Goal: Information Seeking & Learning: Learn about a topic

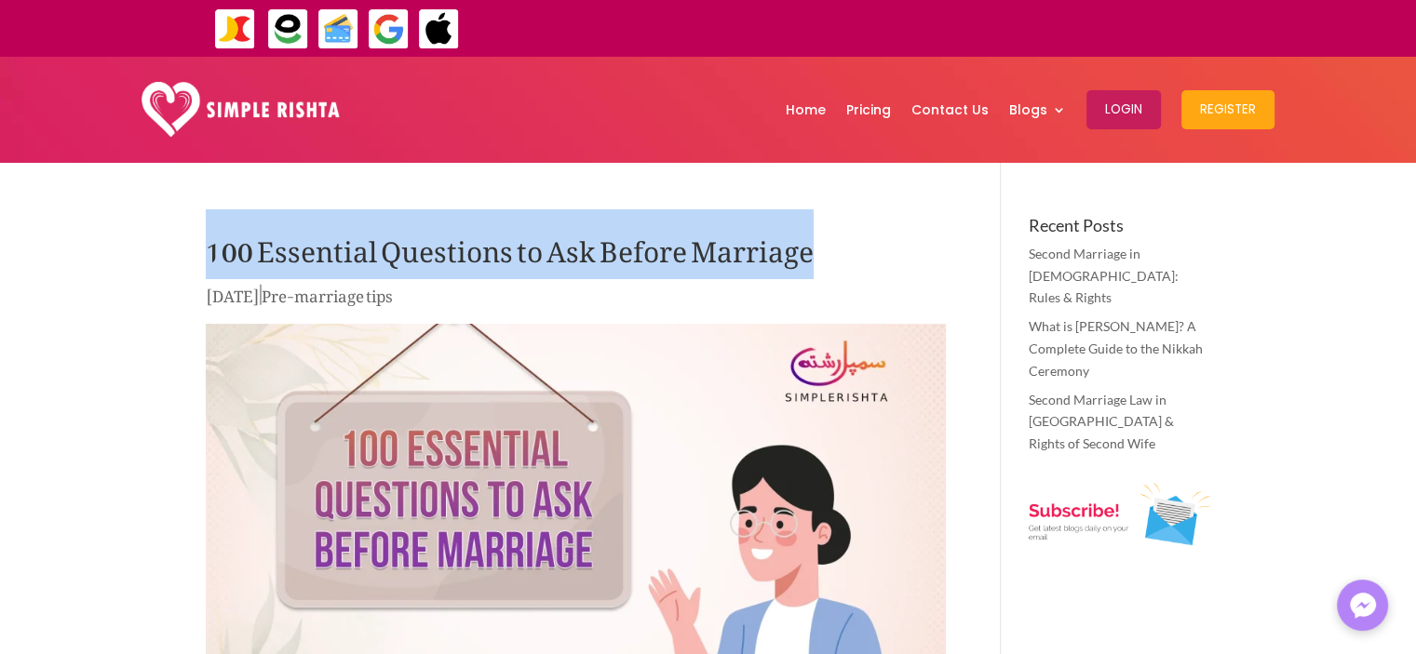
drag, startPoint x: 820, startPoint y: 248, endPoint x: 196, endPoint y: 260, distance: 623.7
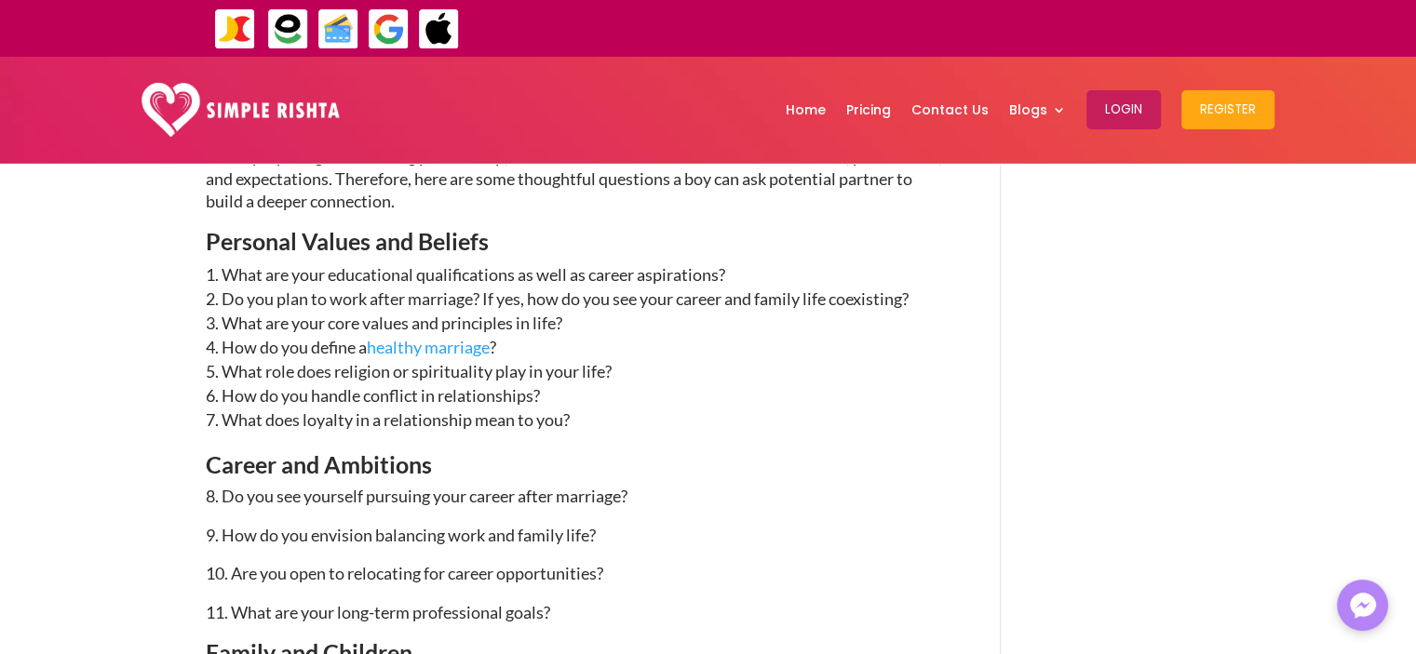
scroll to position [1552, 0]
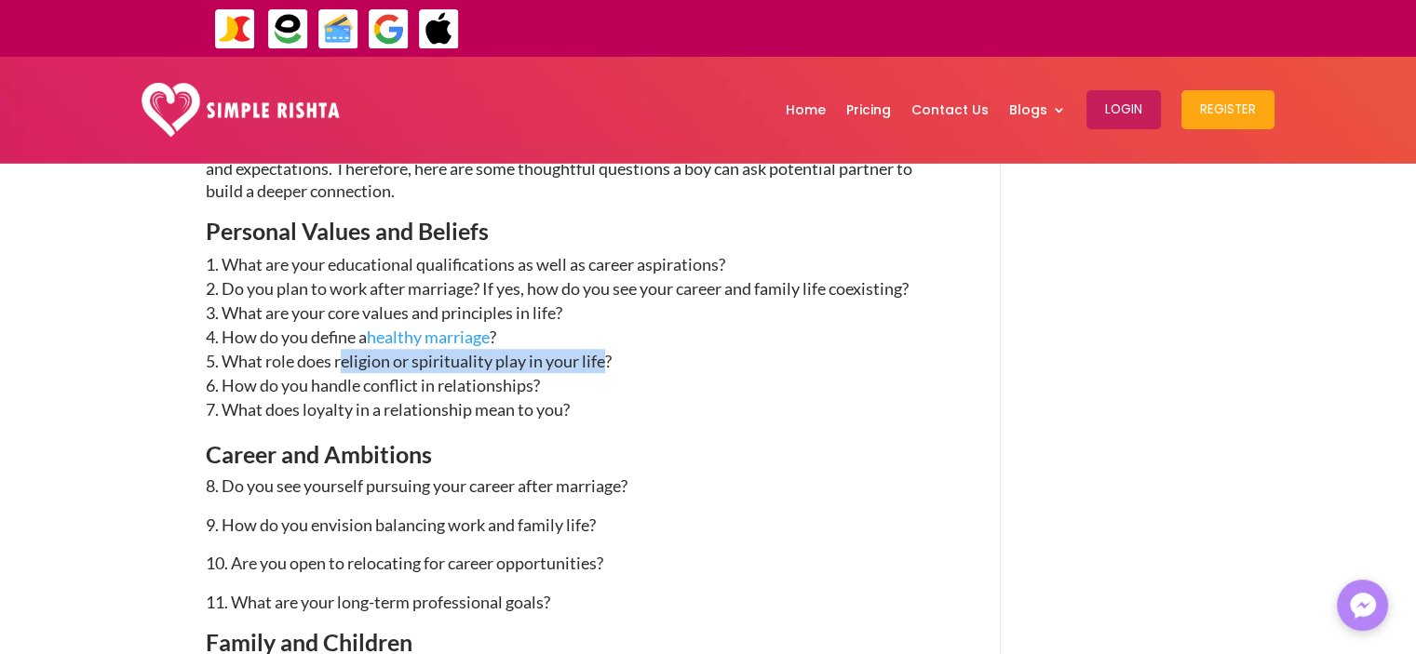
drag, startPoint x: 346, startPoint y: 356, endPoint x: 607, endPoint y: 369, distance: 260.9
click at [607, 369] on li "What role does religion or spirituality play in your life?" at bounding box center [576, 361] width 740 height 24
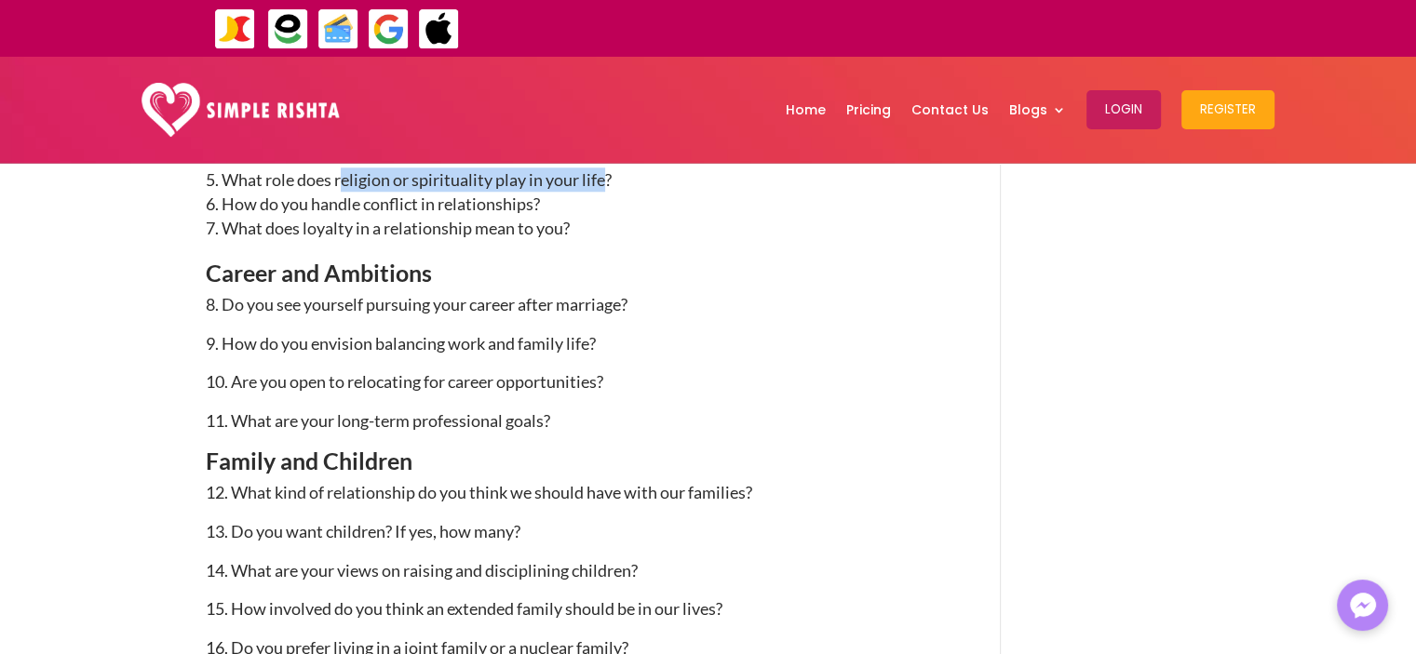
scroll to position [1738, 0]
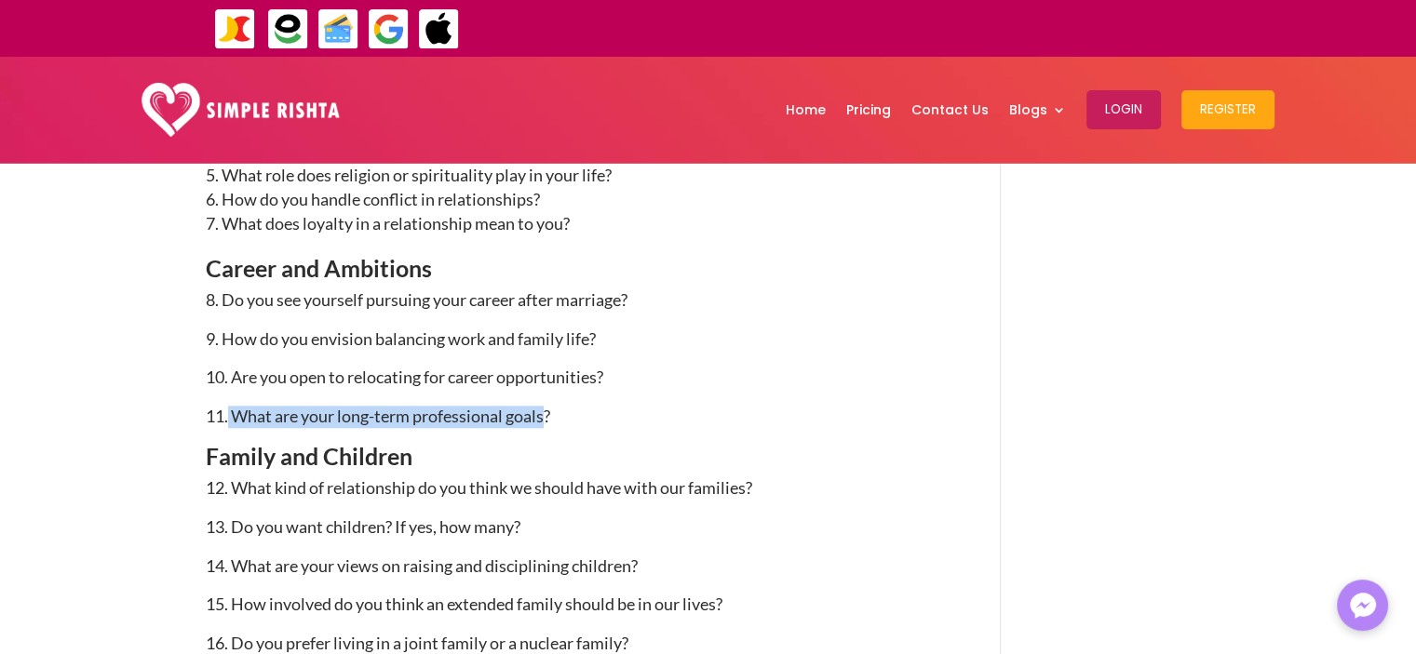
drag, startPoint x: 545, startPoint y: 416, endPoint x: 229, endPoint y: 414, distance: 315.5
click at [229, 414] on span "11. What are your long-term professional goals?" at bounding box center [378, 416] width 344 height 20
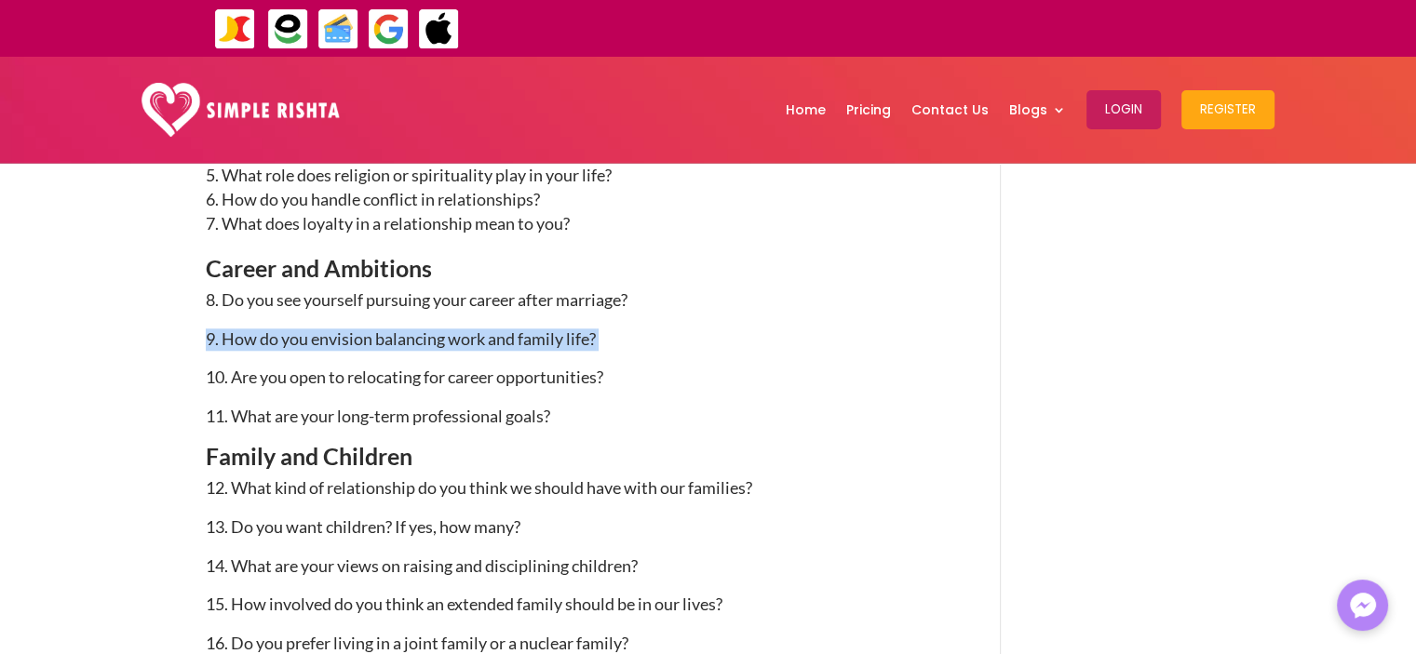
drag, startPoint x: 614, startPoint y: 334, endPoint x: 133, endPoint y: 344, distance: 481.3
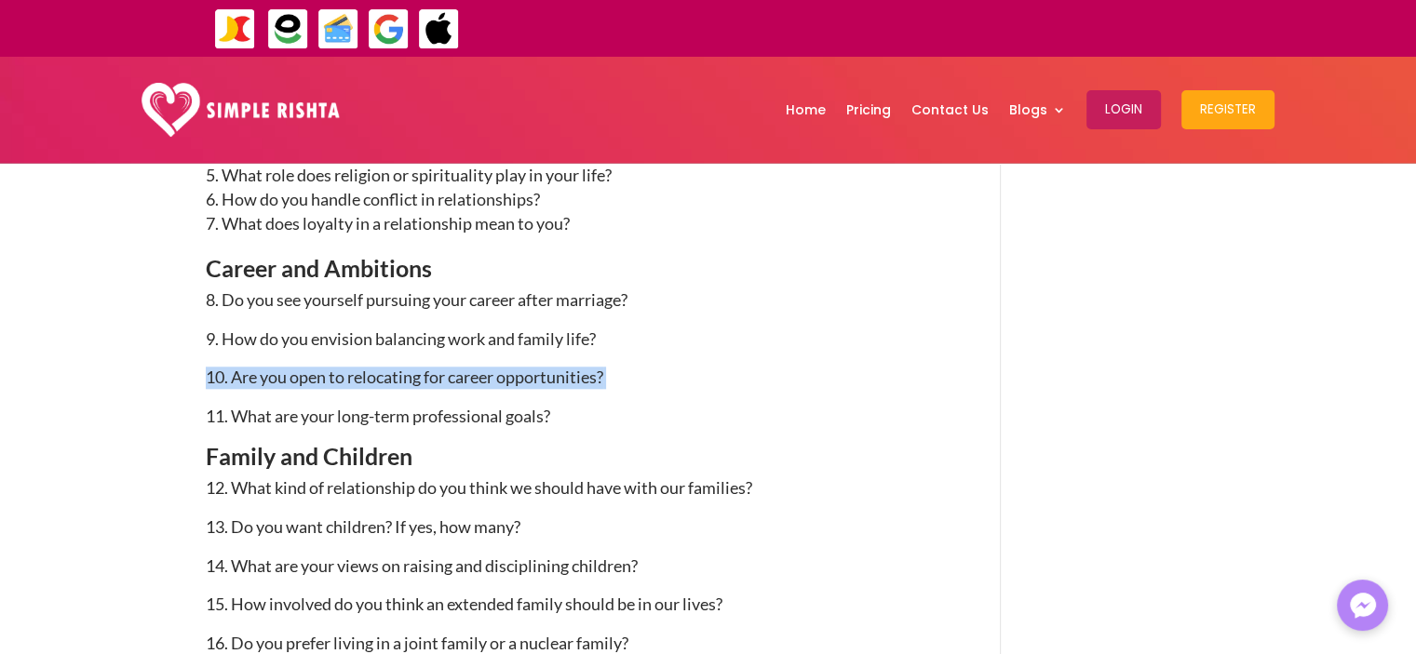
drag, startPoint x: 638, startPoint y: 383, endPoint x: 195, endPoint y: 389, distance: 442.2
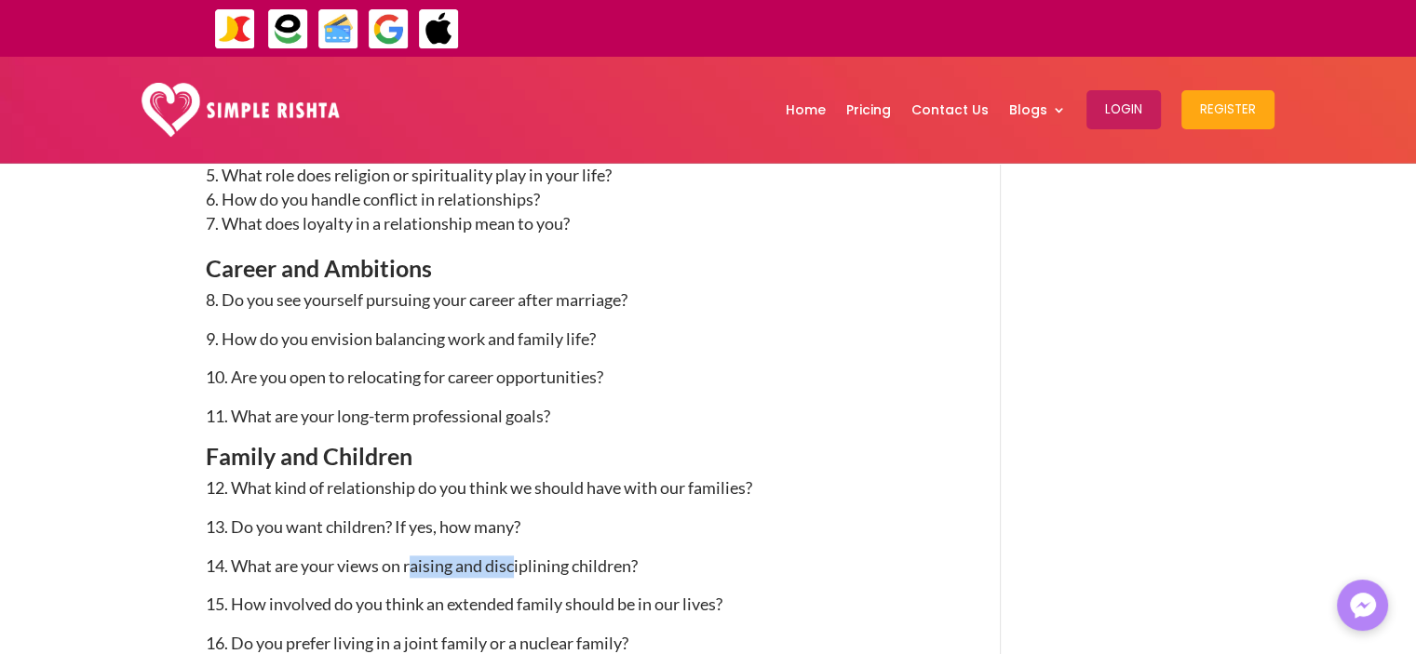
drag, startPoint x: 419, startPoint y: 567, endPoint x: 525, endPoint y: 574, distance: 106.4
click at [521, 574] on span "14. What are your views on raising and disciplining children?" at bounding box center [422, 566] width 432 height 20
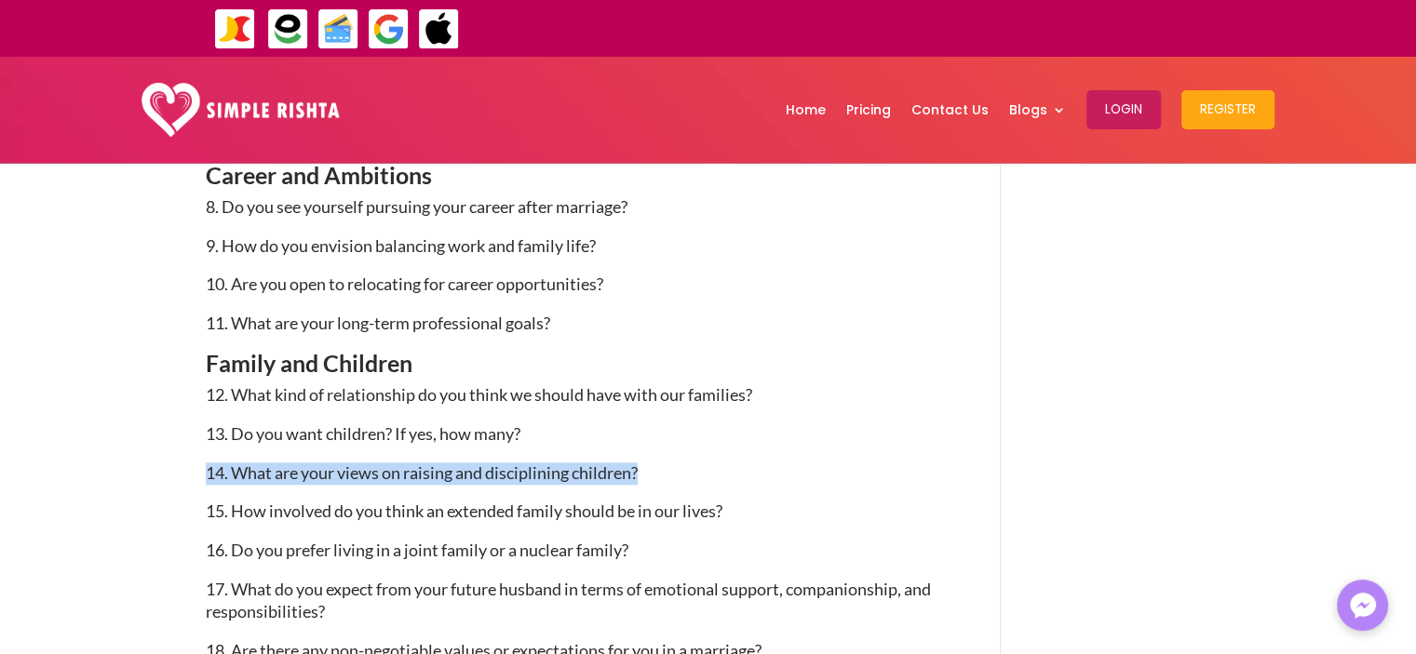
drag, startPoint x: 639, startPoint y: 464, endPoint x: 180, endPoint y: 478, distance: 459.1
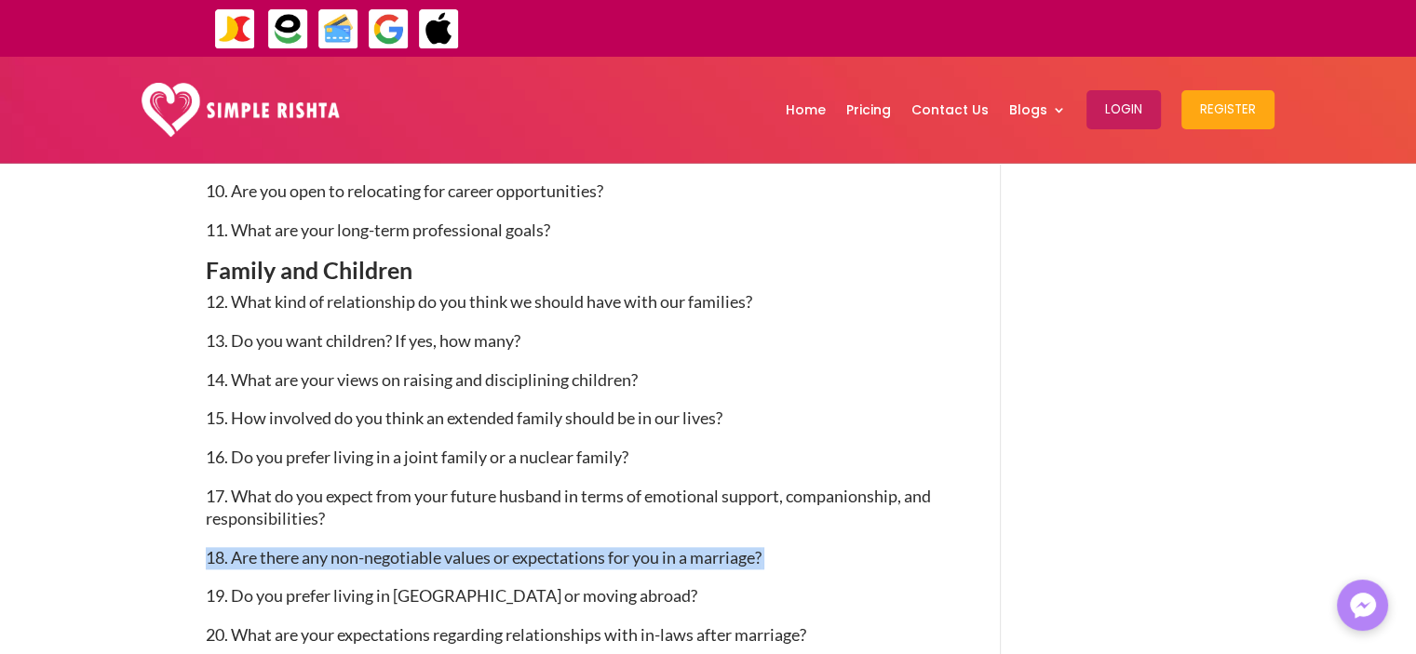
drag, startPoint x: 780, startPoint y: 563, endPoint x: 182, endPoint y: 555, distance: 597.6
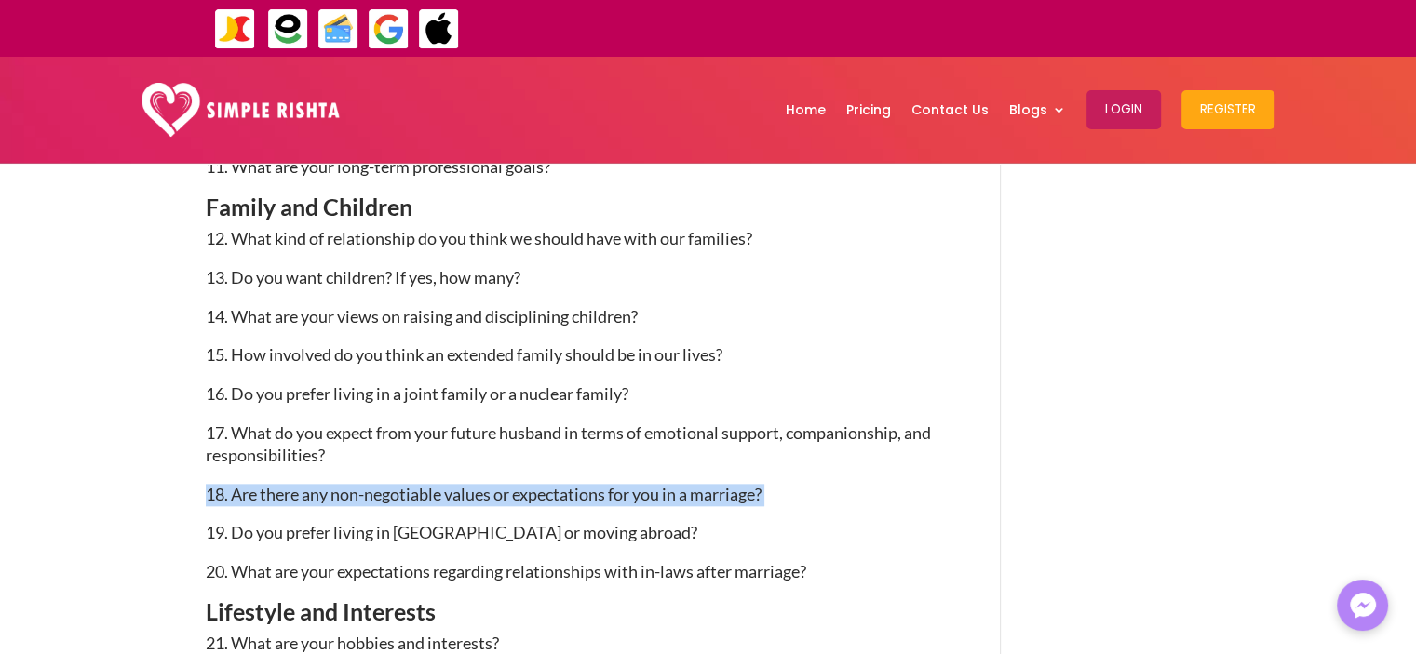
scroll to position [2110, 0]
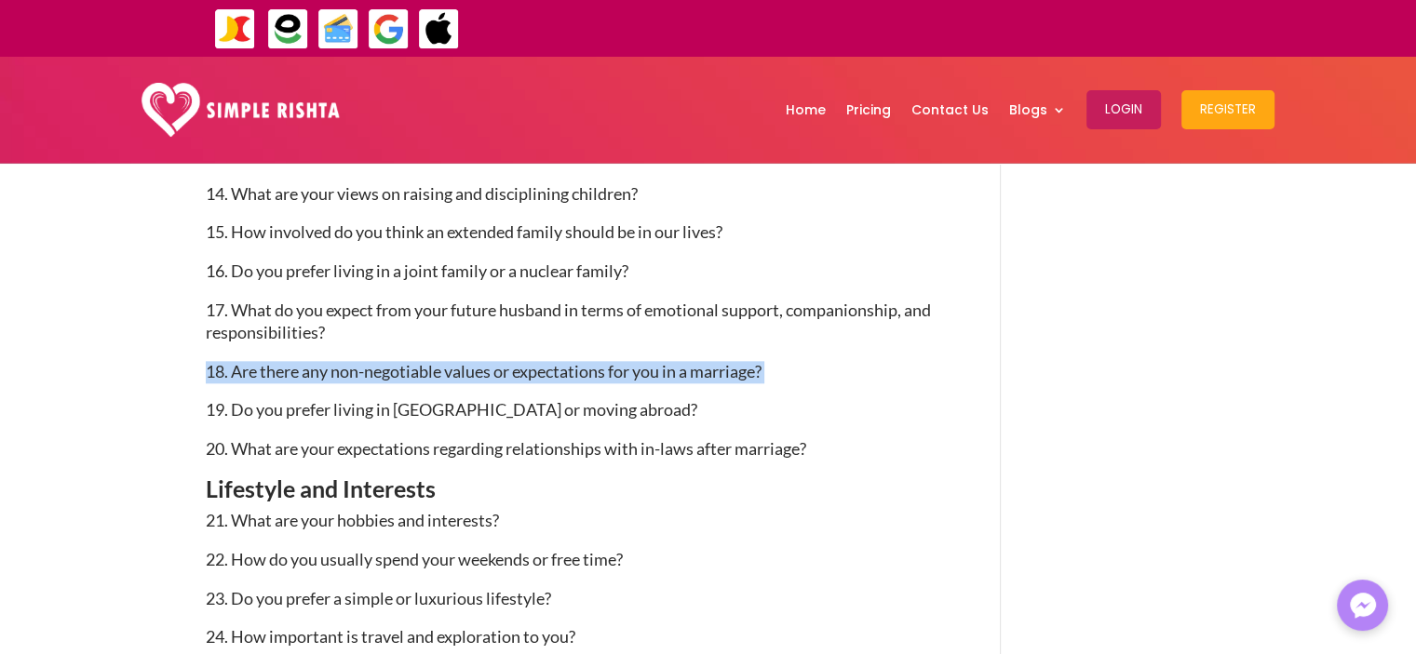
click at [224, 395] on p "18. Are there any non-negotiable values or expectations for you in a marriage?" at bounding box center [576, 380] width 740 height 39
drag, startPoint x: 282, startPoint y: 378, endPoint x: 761, endPoint y: 375, distance: 479.4
click at [761, 375] on span "18. Are there any non-negotiable values or expectations for you in a marriage?" at bounding box center [484, 371] width 556 height 20
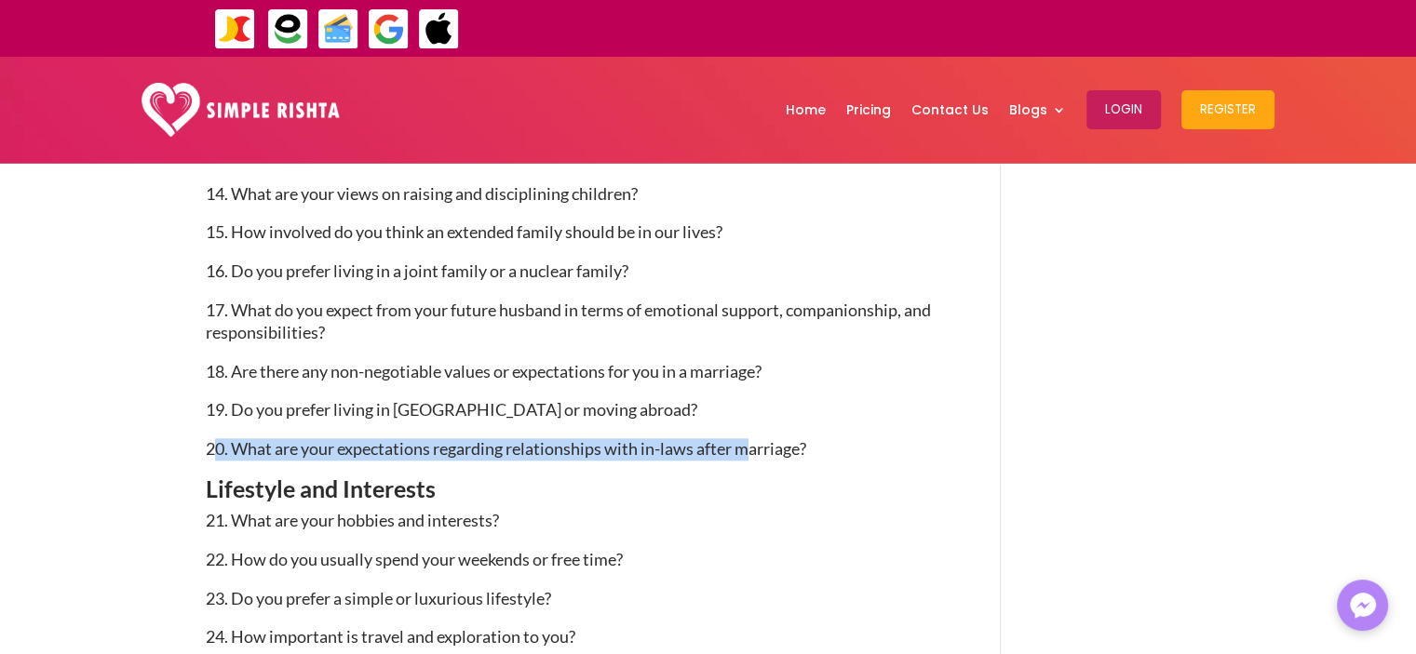
drag, startPoint x: 216, startPoint y: 454, endPoint x: 752, endPoint y: 456, distance: 536.1
click at [752, 456] on span "20. What are your expectations regarding relationships with in-laws after marri…" at bounding box center [506, 448] width 600 height 20
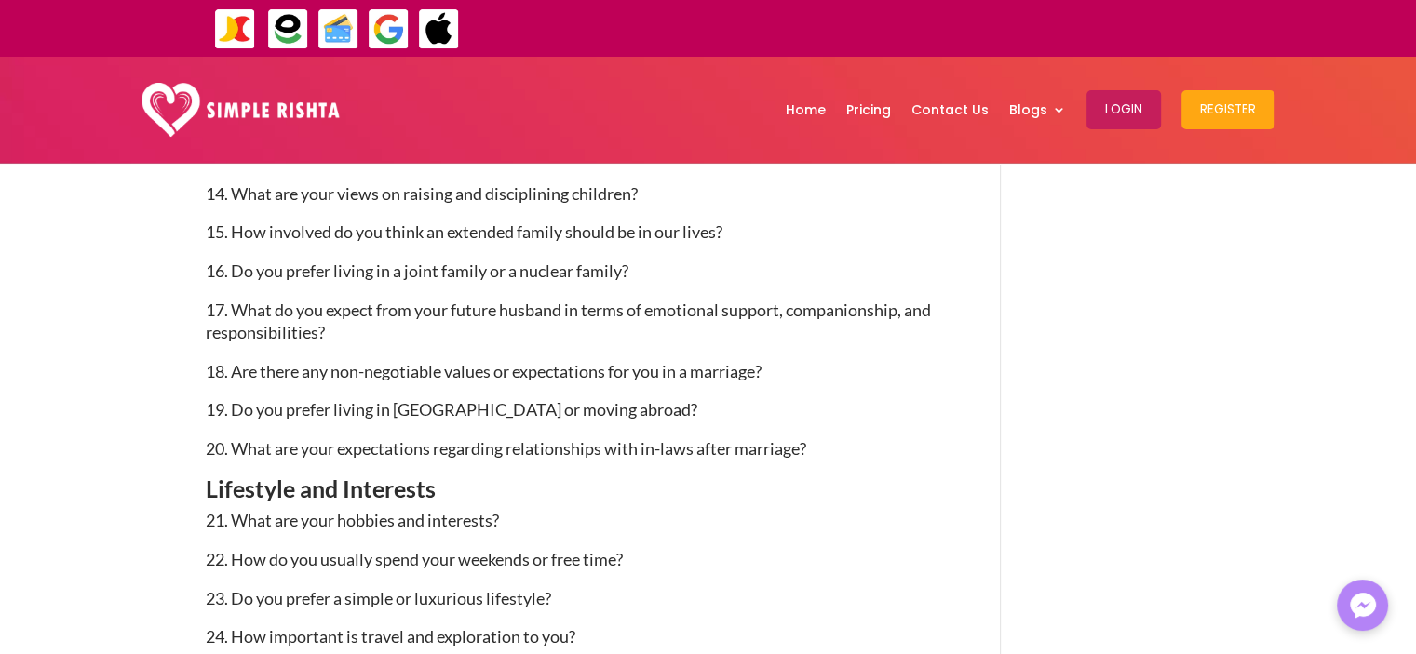
click at [903, 437] on p "19. Do you prefer living in [GEOGRAPHIC_DATA] or moving abroad?" at bounding box center [576, 418] width 740 height 39
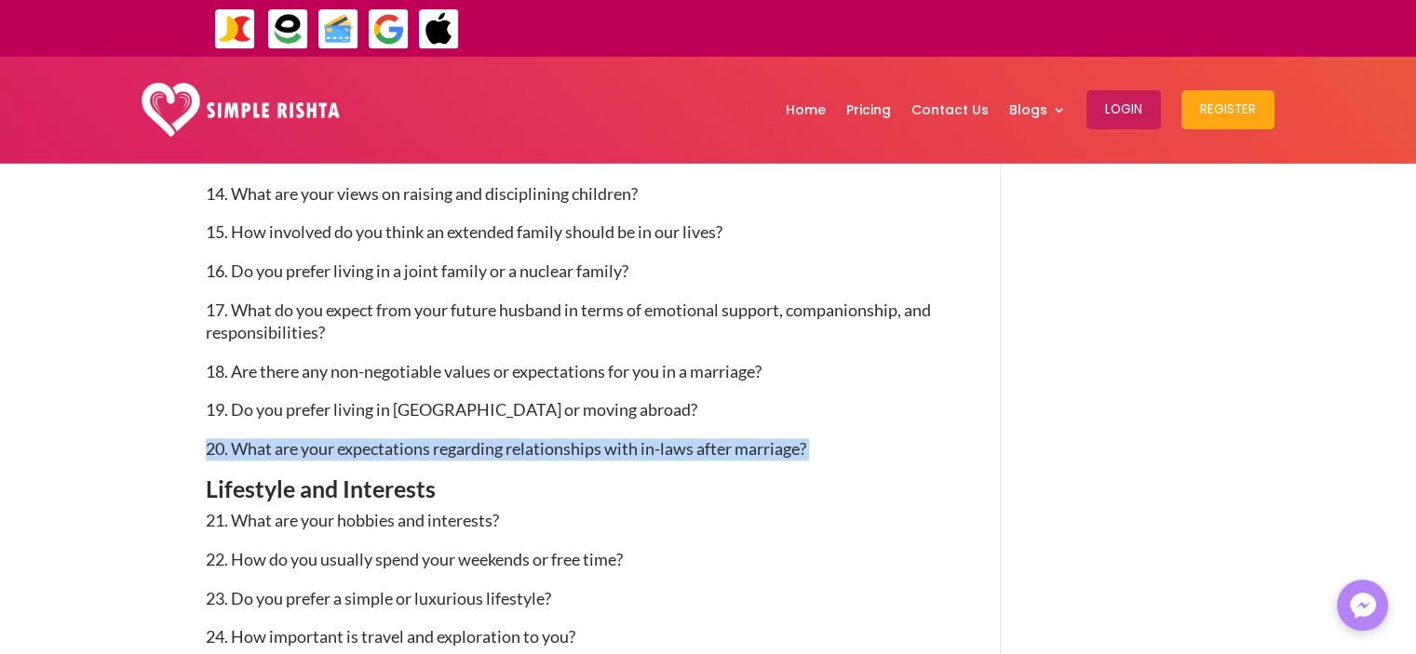
drag, startPoint x: 762, startPoint y: 450, endPoint x: 201, endPoint y: 472, distance: 561.7
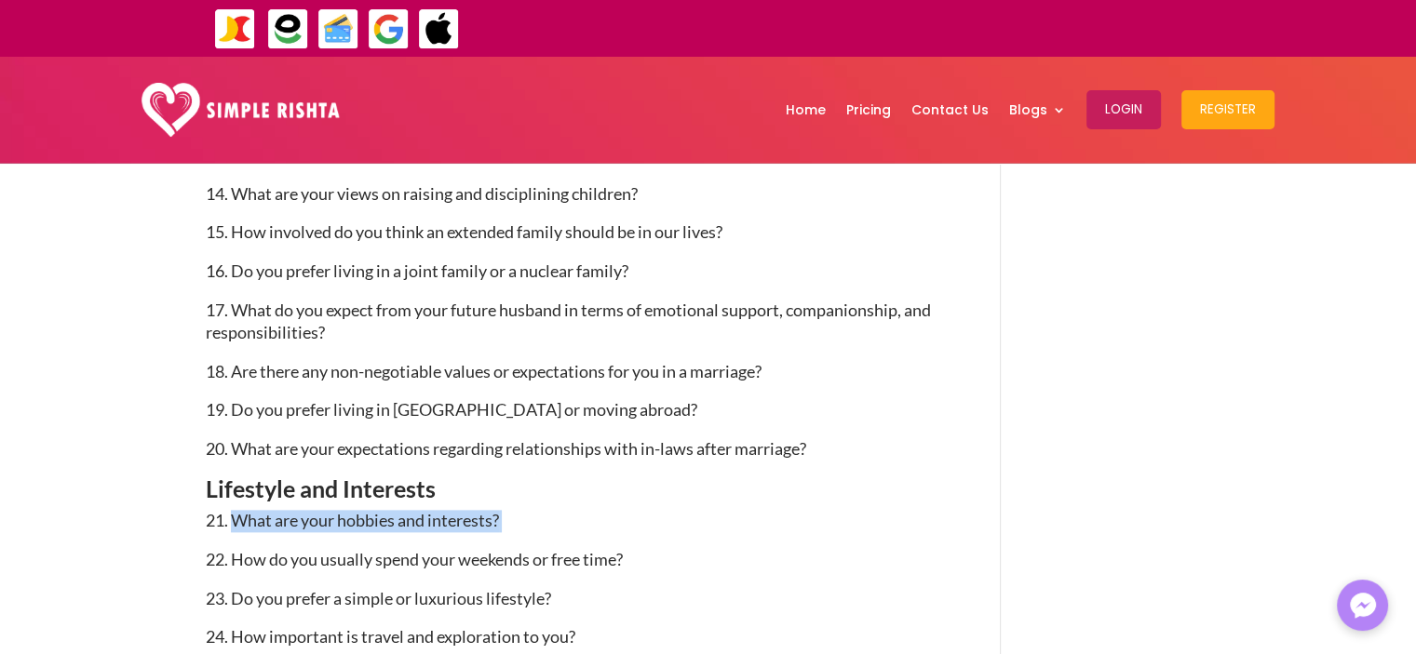
drag, startPoint x: 532, startPoint y: 528, endPoint x: 231, endPoint y: 538, distance: 301.8
click at [231, 538] on p "21. What are your hobbies and interests?" at bounding box center [576, 529] width 740 height 39
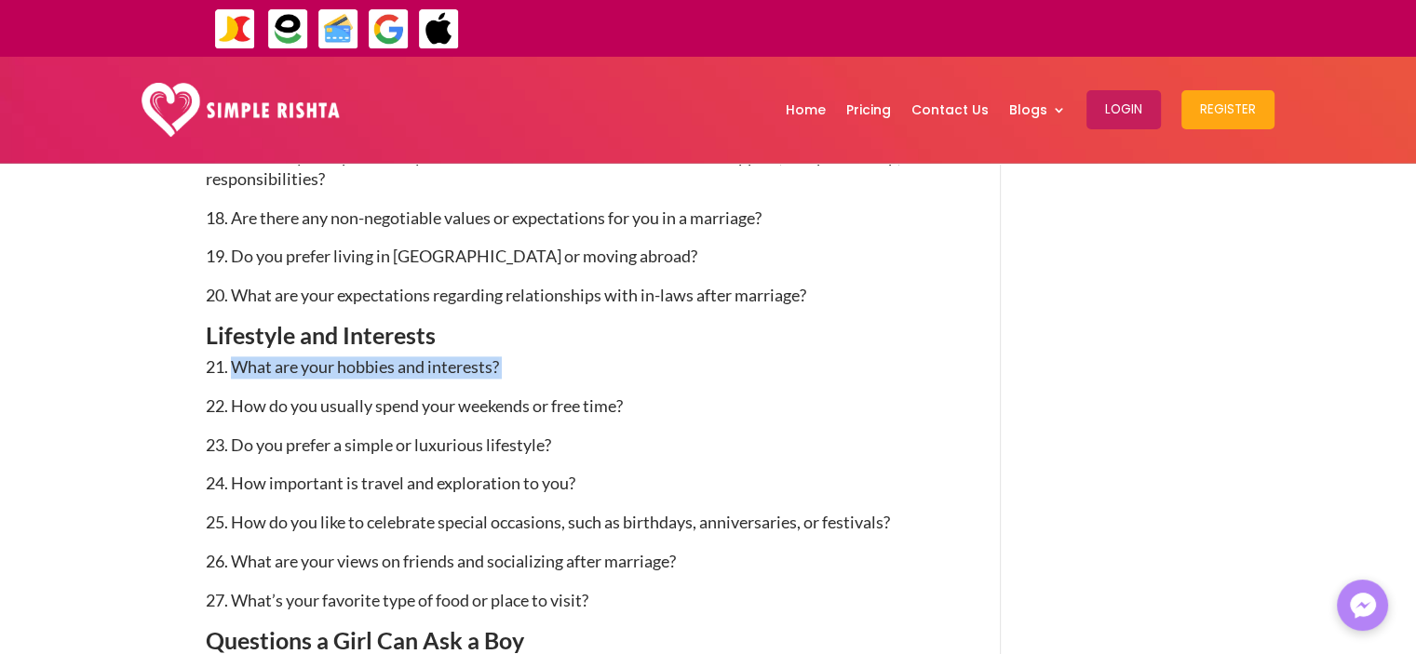
scroll to position [2296, 0]
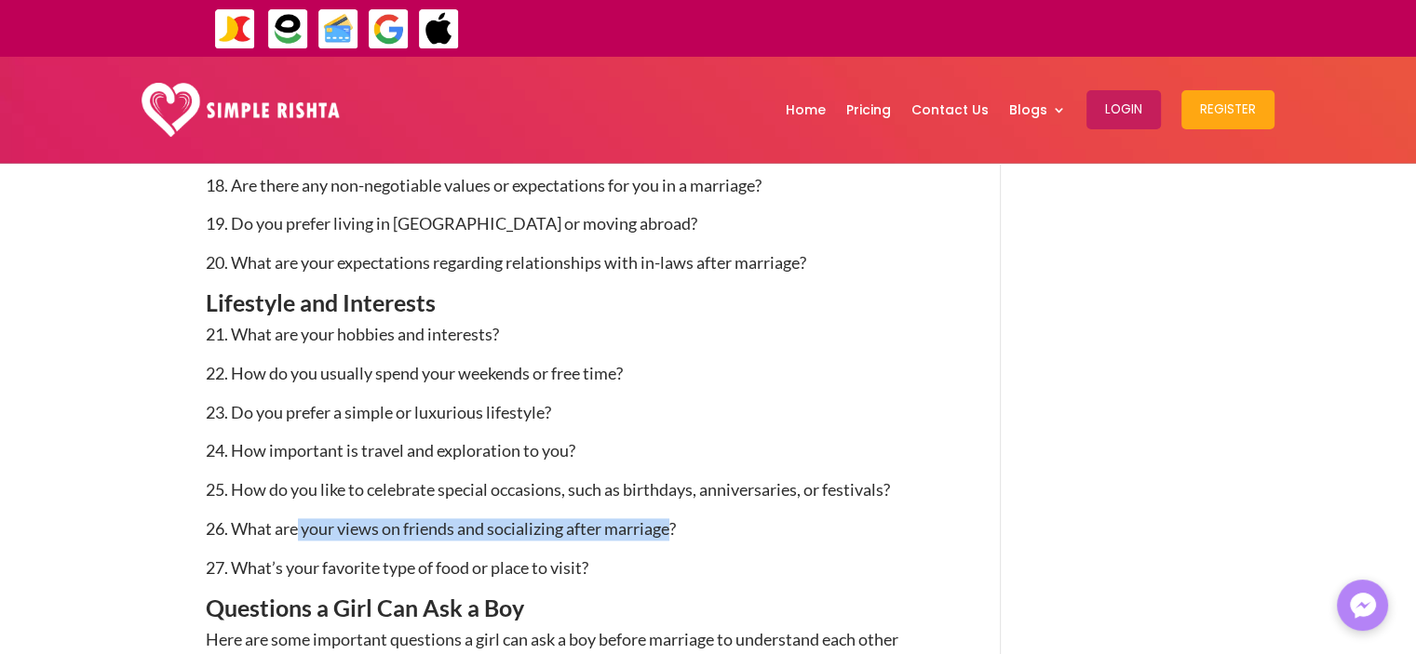
drag, startPoint x: 677, startPoint y: 526, endPoint x: 307, endPoint y: 501, distance: 370.4
click at [298, 535] on span "26. What are your views on friends and socializing after marriage?" at bounding box center [441, 528] width 470 height 20
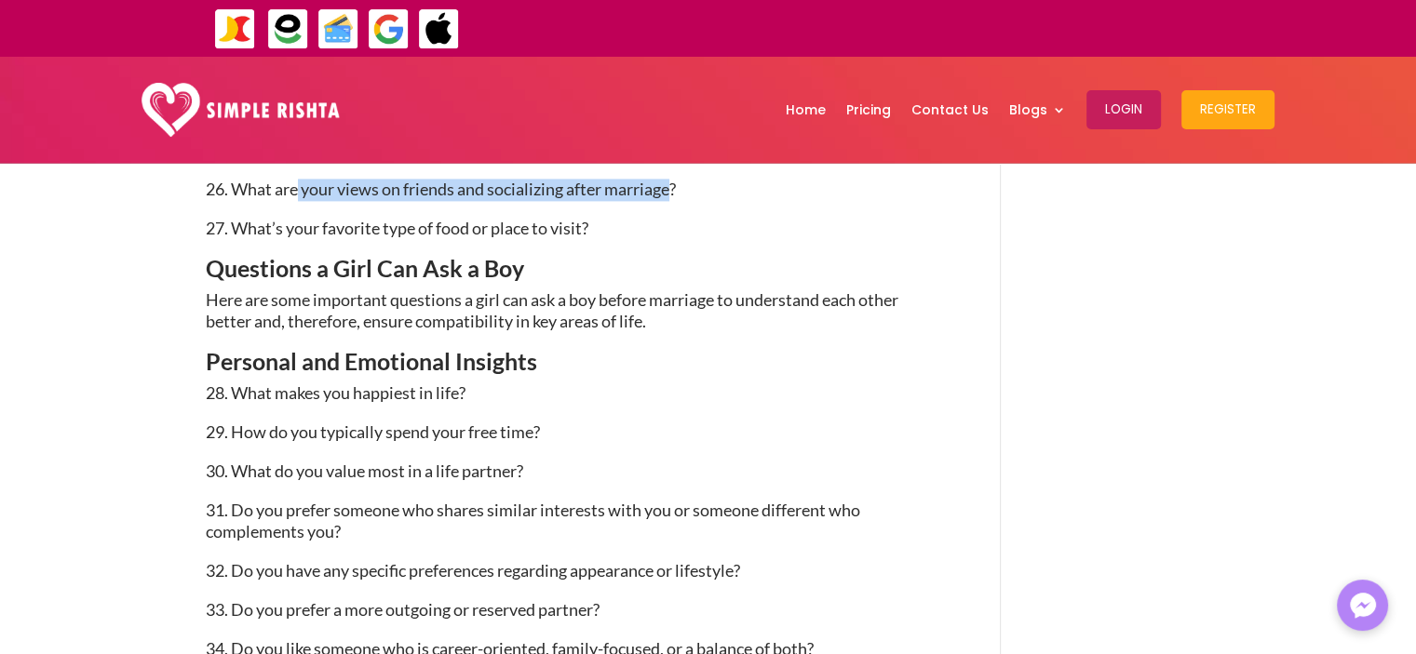
scroll to position [2669, 0]
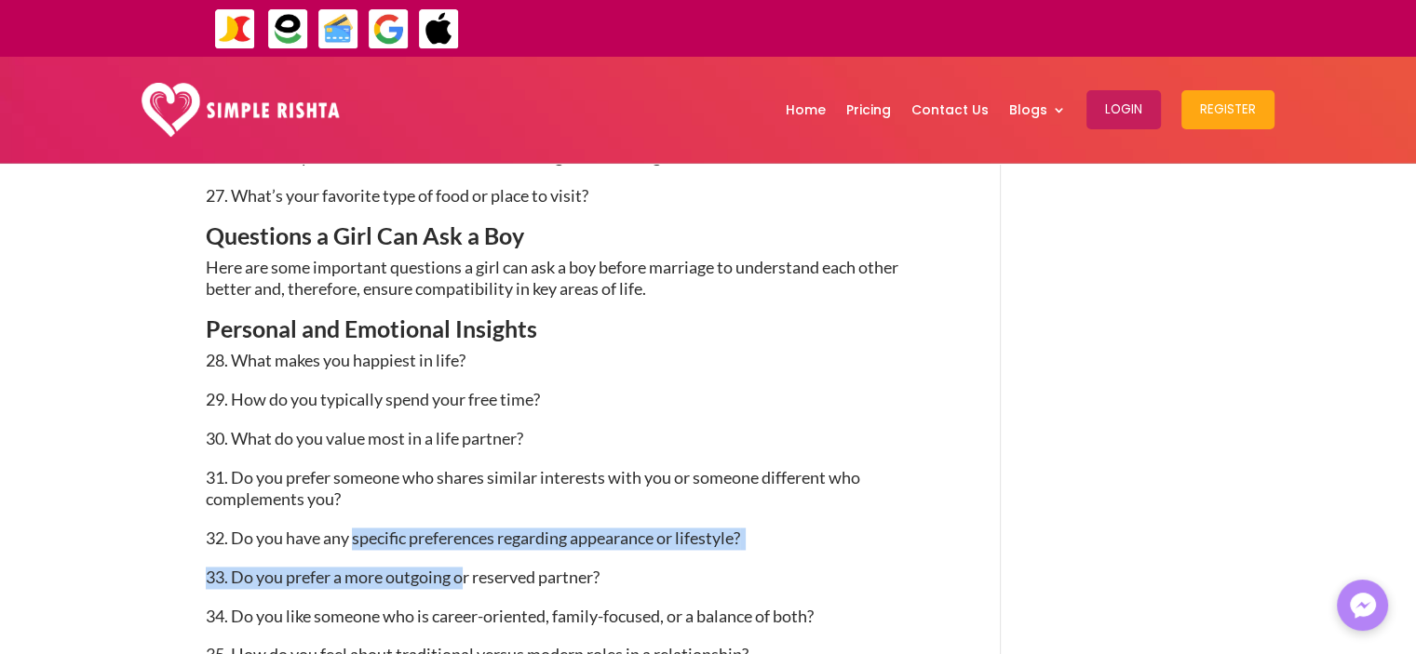
drag, startPoint x: 356, startPoint y: 539, endPoint x: 462, endPoint y: 582, distance: 114.4
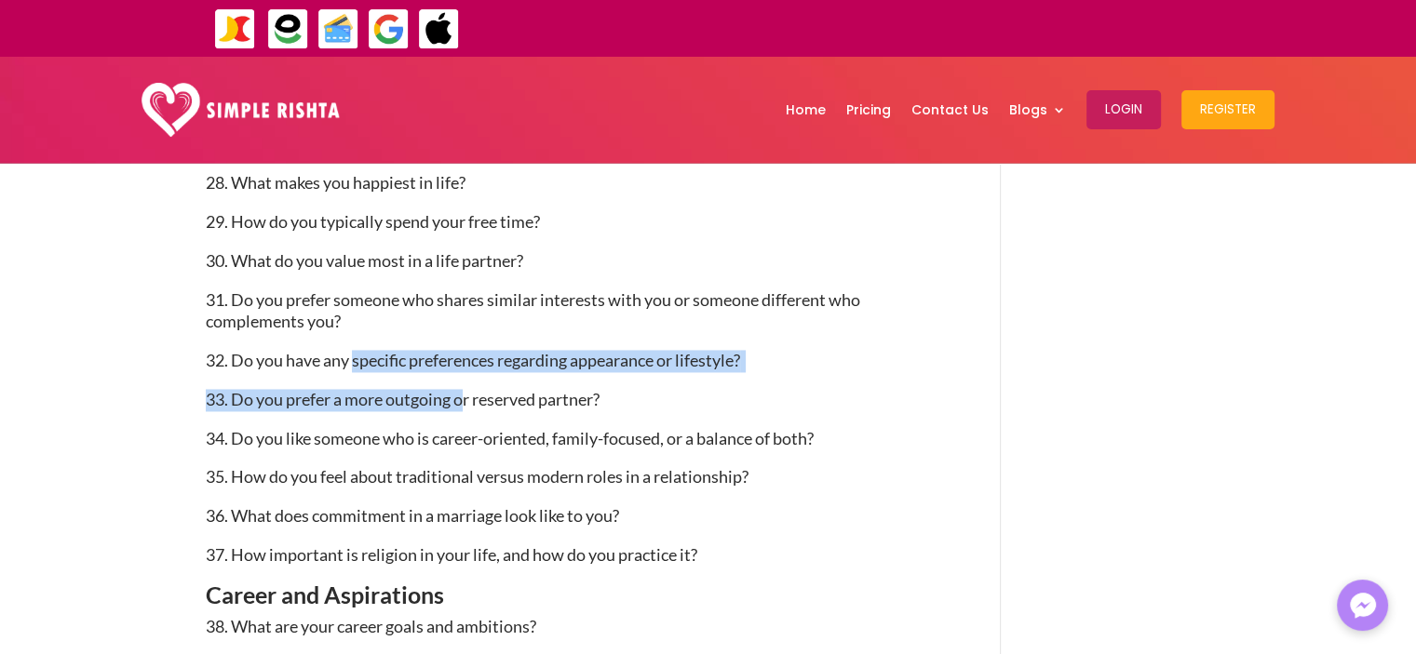
scroll to position [2855, 0]
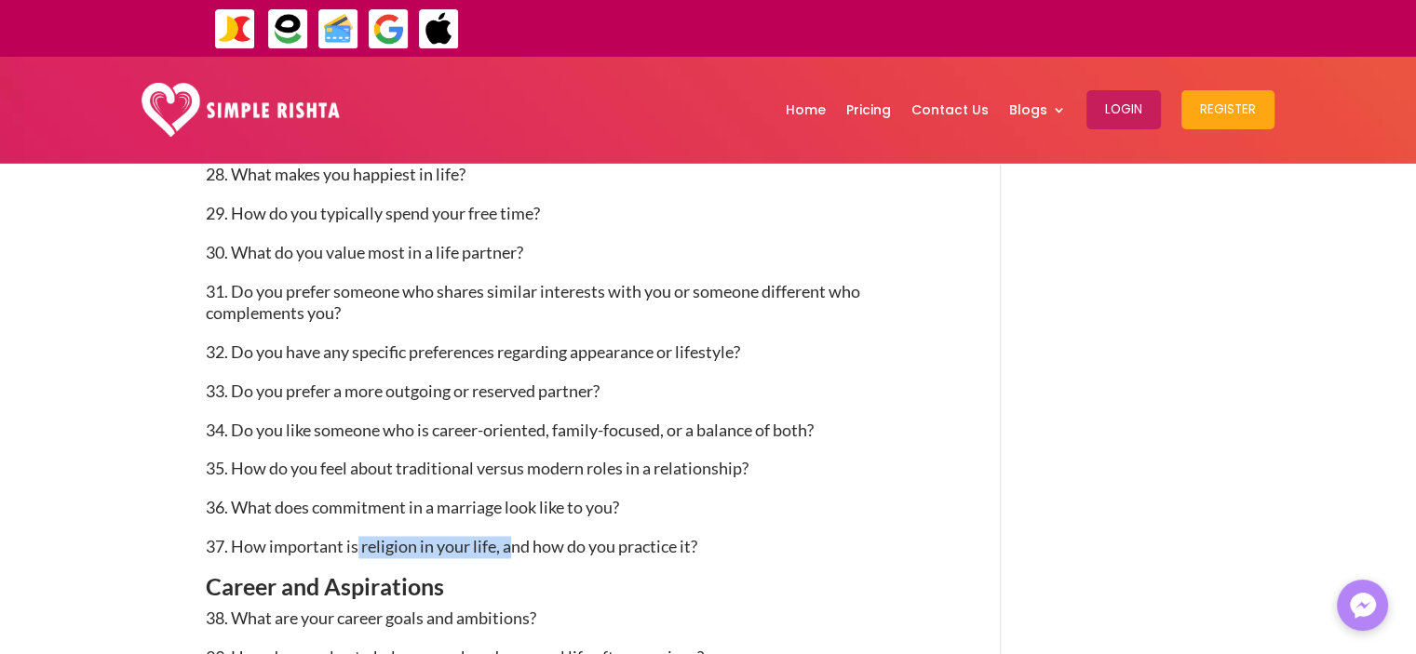
drag, startPoint x: 357, startPoint y: 547, endPoint x: 514, endPoint y: 535, distance: 156.8
click at [514, 536] on p "37. How important is religion in your life, and how do you practice it?" at bounding box center [576, 555] width 740 height 39
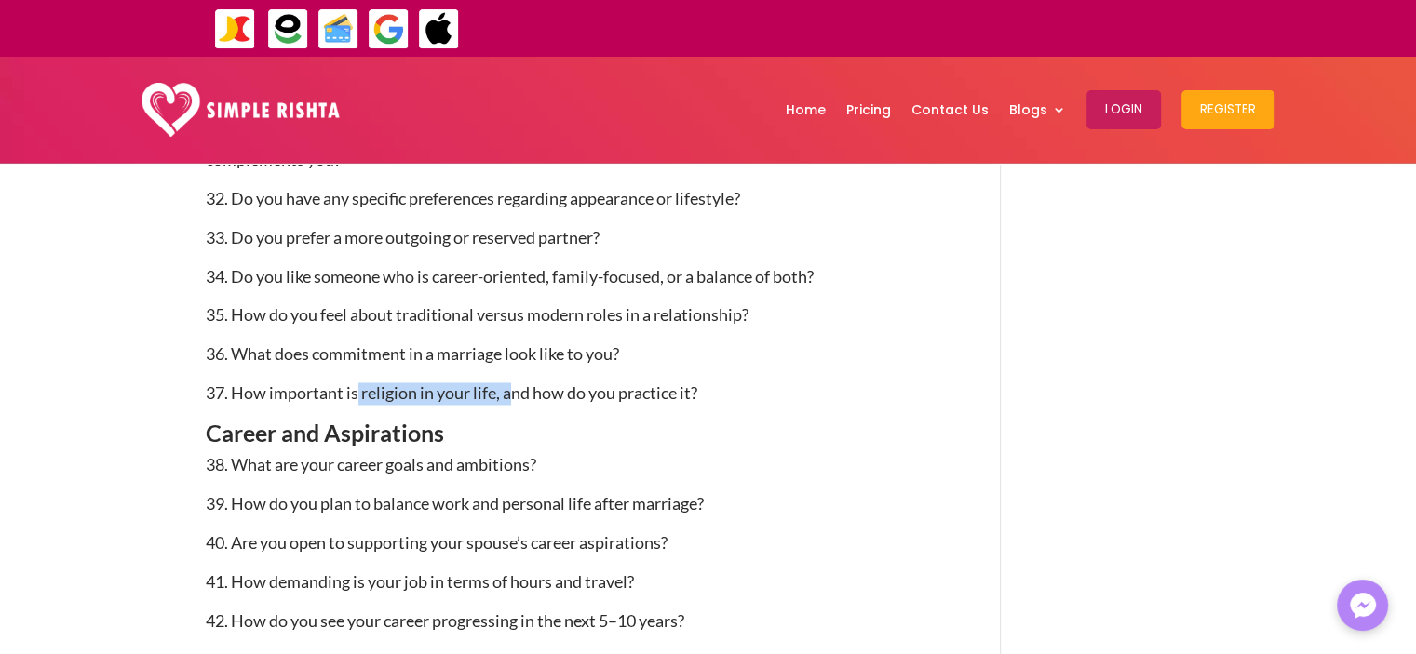
scroll to position [3041, 0]
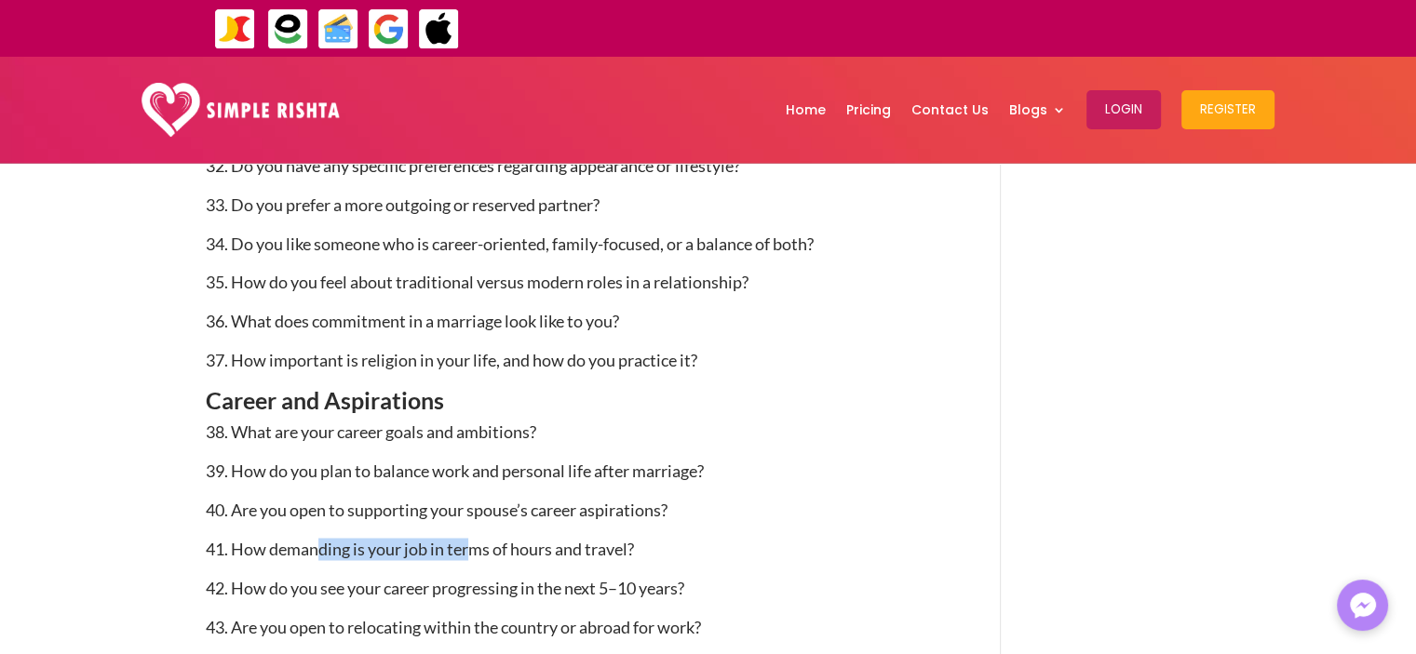
drag, startPoint x: 316, startPoint y: 550, endPoint x: 484, endPoint y: 545, distance: 167.6
click at [477, 554] on span "41. How demanding is your job in terms of hours and travel?" at bounding box center [420, 548] width 428 height 20
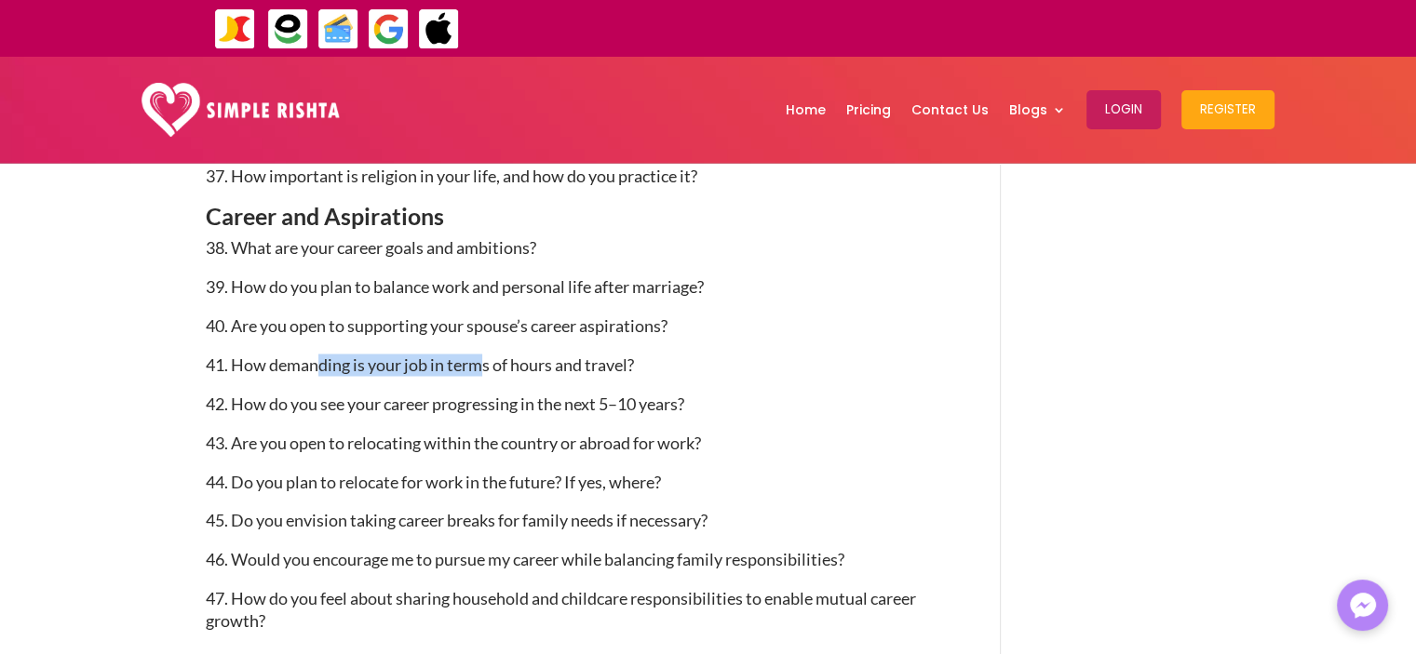
scroll to position [3227, 0]
drag, startPoint x: 521, startPoint y: 534, endPoint x: 551, endPoint y: 534, distance: 29.8
click at [551, 534] on p "45. Do you envision taking career breaks for family needs if necessary?" at bounding box center [576, 526] width 740 height 39
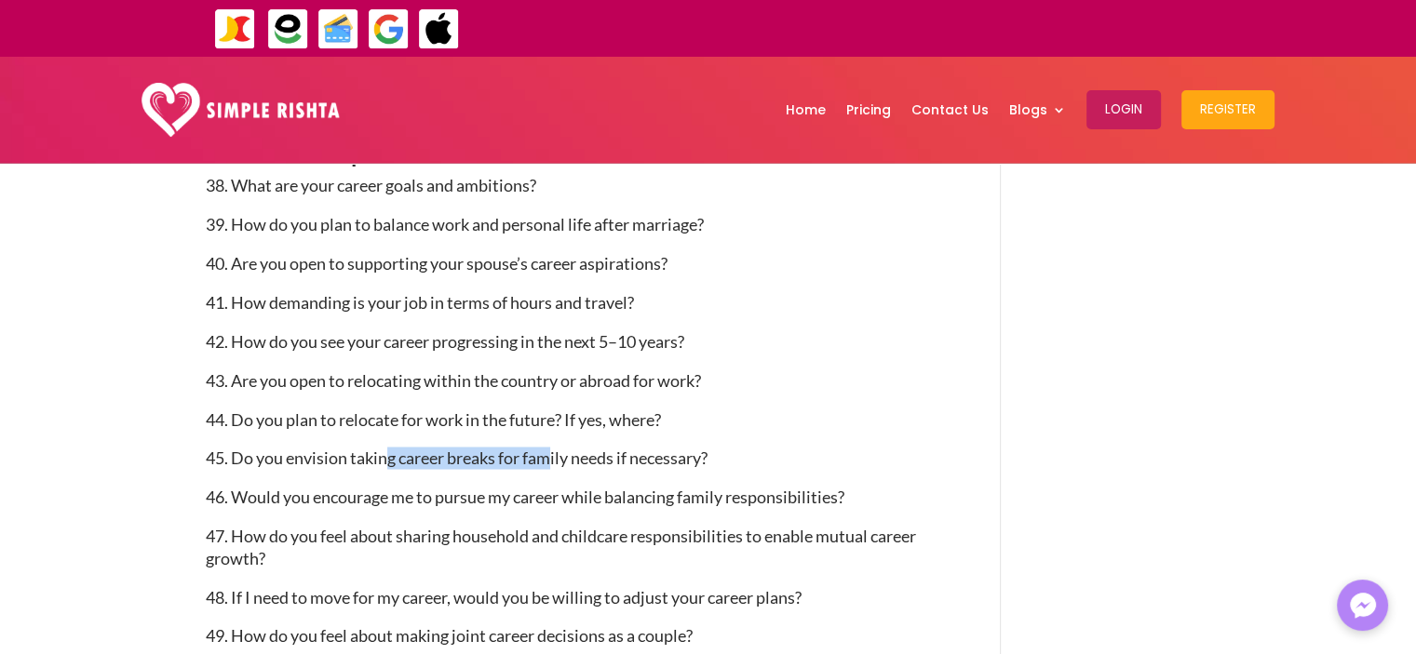
scroll to position [3320, 0]
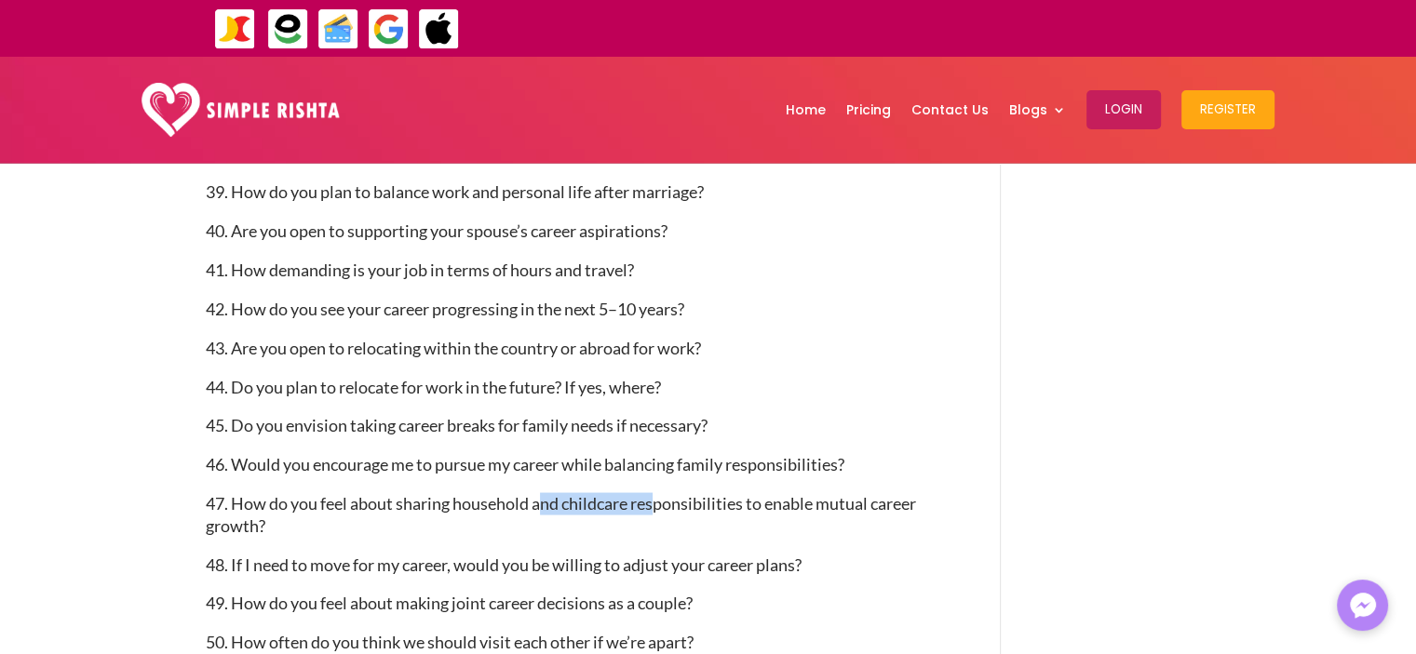
drag, startPoint x: 541, startPoint y: 498, endPoint x: 663, endPoint y: 505, distance: 122.2
click at [663, 505] on span "47. How do you feel about sharing household and childcare responsibilities to e…" at bounding box center [561, 513] width 710 height 43
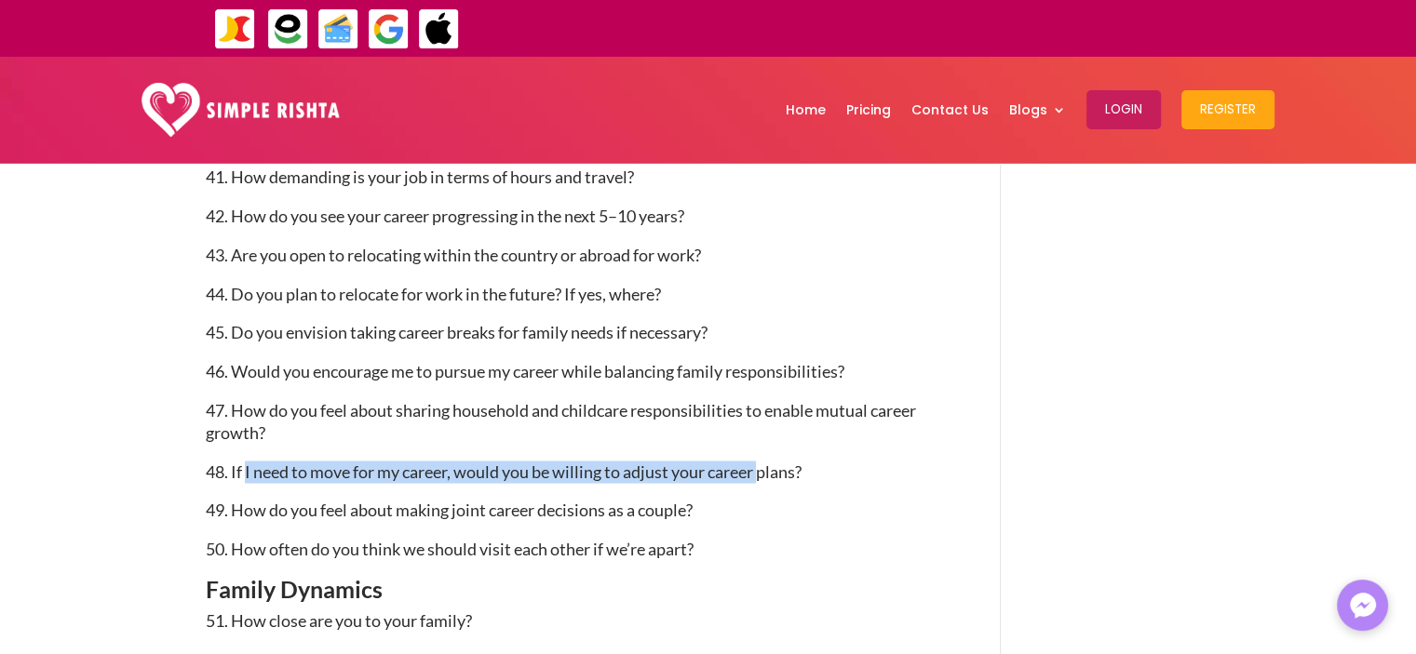
drag, startPoint x: 248, startPoint y: 470, endPoint x: 763, endPoint y: 462, distance: 515.7
click at [763, 462] on span "48. If I need to move for my career, would you be willing to adjust your career…" at bounding box center [504, 471] width 596 height 20
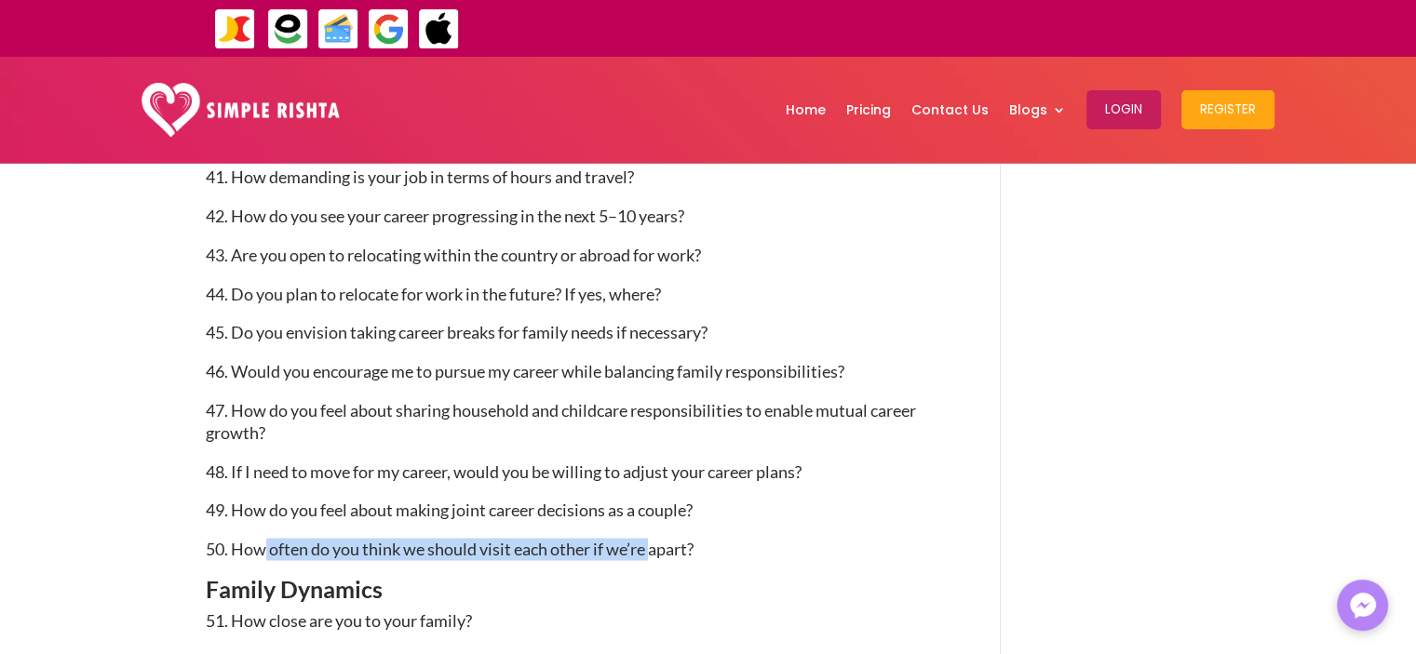
drag, startPoint x: 652, startPoint y: 551, endPoint x: 265, endPoint y: 554, distance: 387.2
click at [265, 554] on span "50. How often do you think we should visit each other if we’re apart?" at bounding box center [450, 548] width 488 height 20
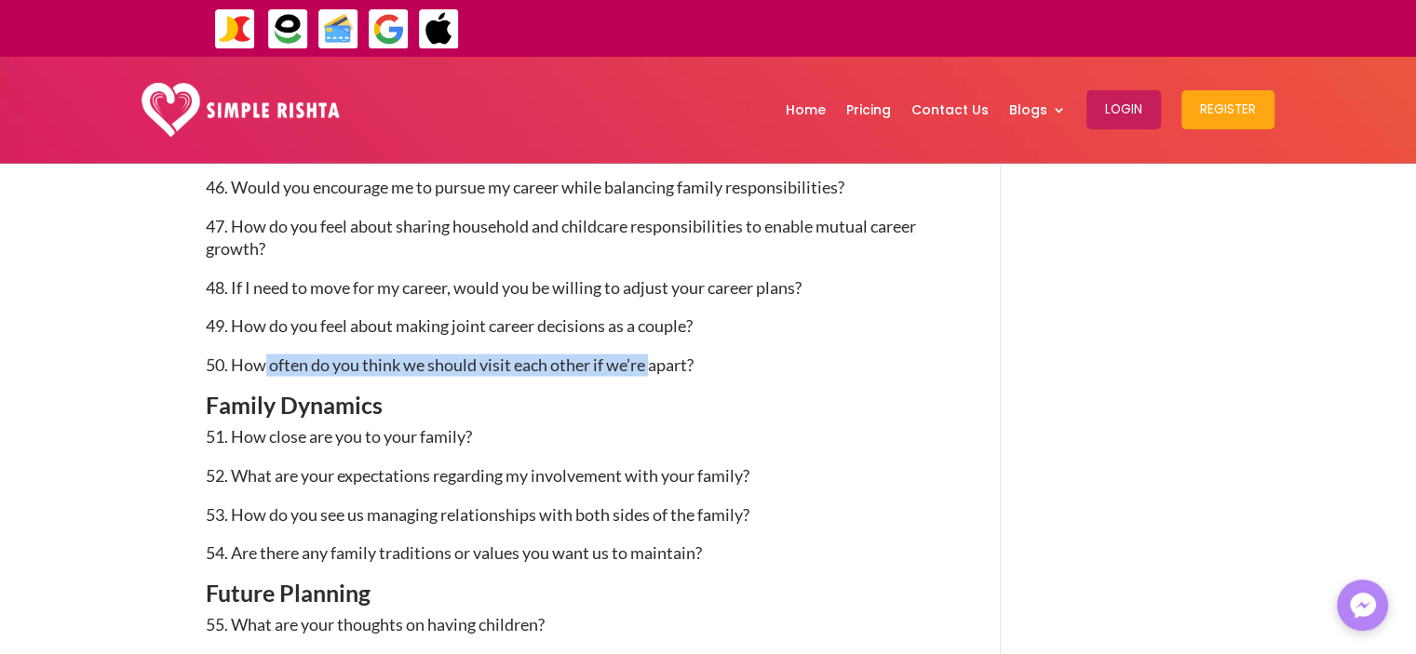
scroll to position [3599, 0]
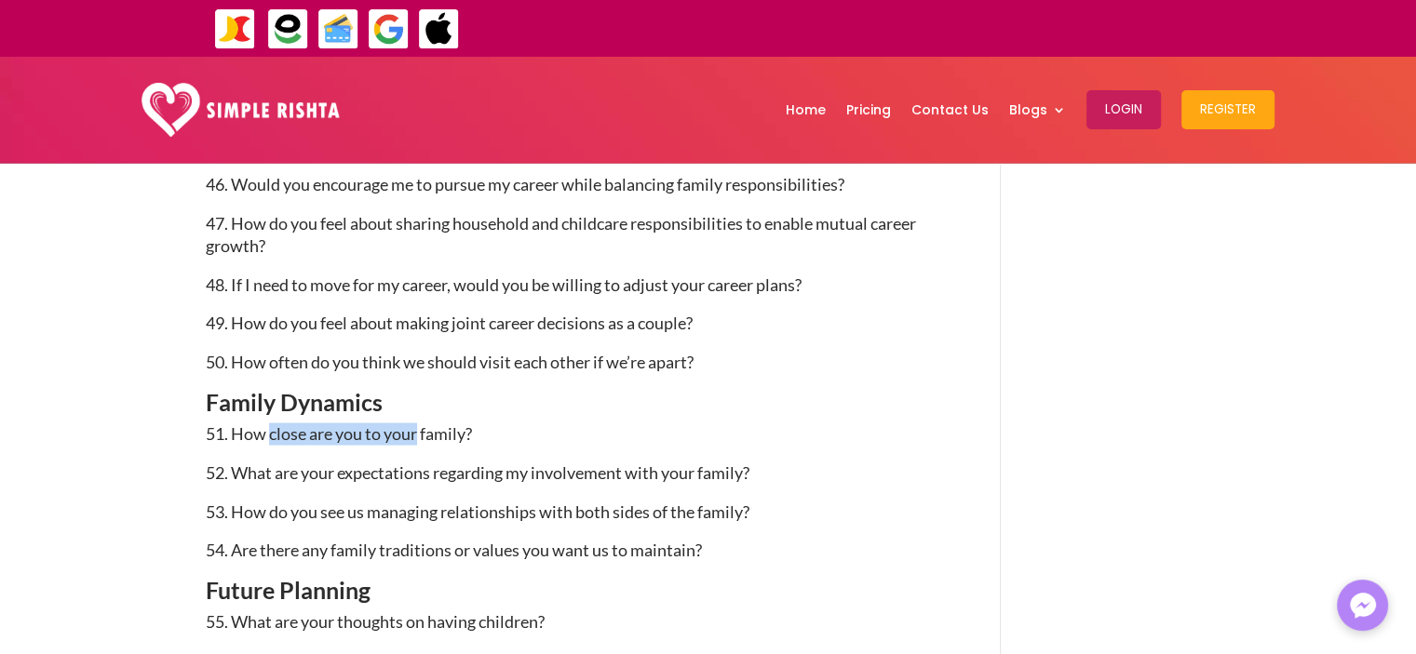
drag, startPoint x: 268, startPoint y: 429, endPoint x: 421, endPoint y: 429, distance: 152.6
click at [421, 429] on span "51. How close are you to your family?" at bounding box center [339, 434] width 266 height 20
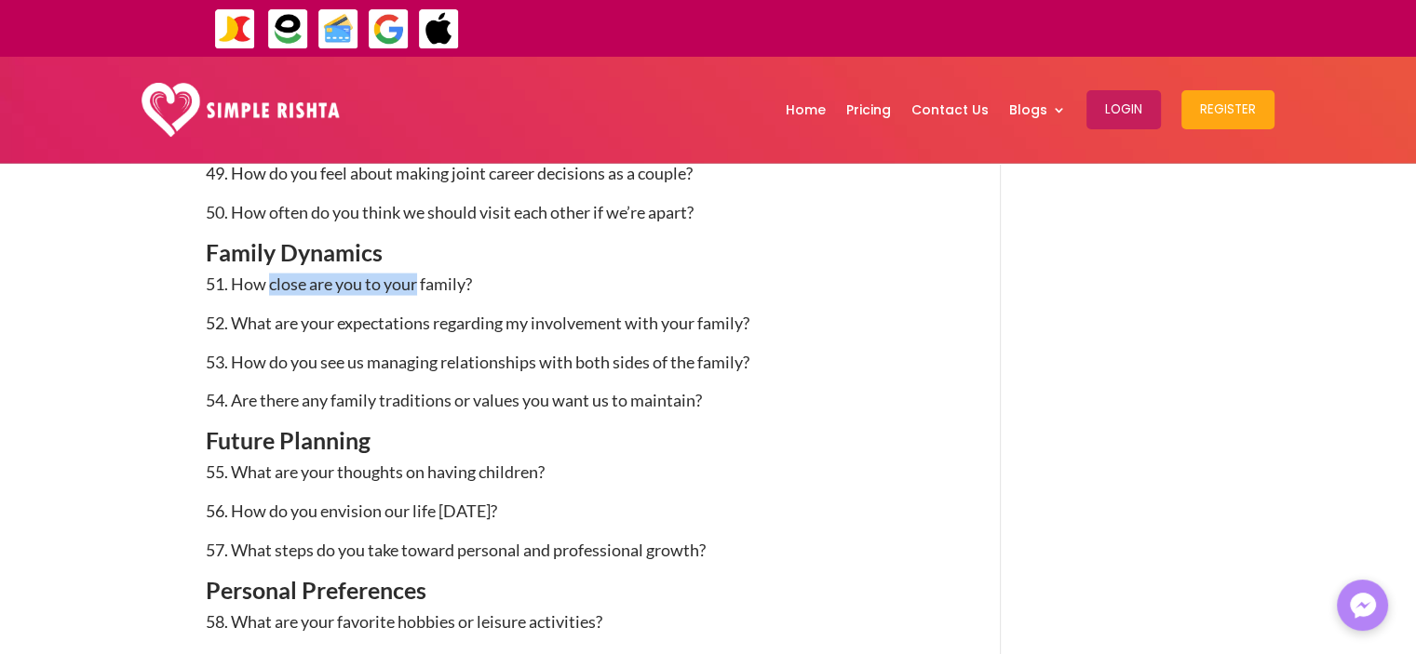
scroll to position [3786, 0]
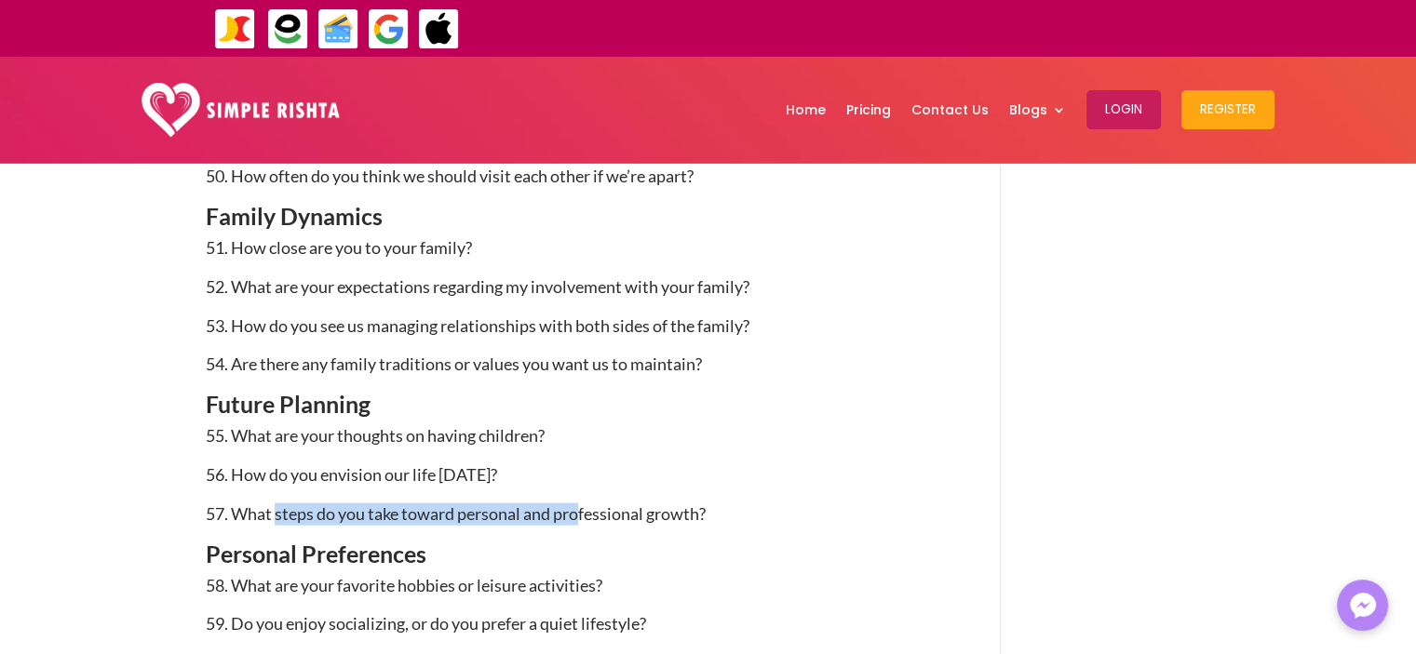
drag, startPoint x: 279, startPoint y: 528, endPoint x: 579, endPoint y: 516, distance: 300.0
click at [579, 516] on p "57. What steps do you take toward personal and professional growth?" at bounding box center [576, 523] width 740 height 39
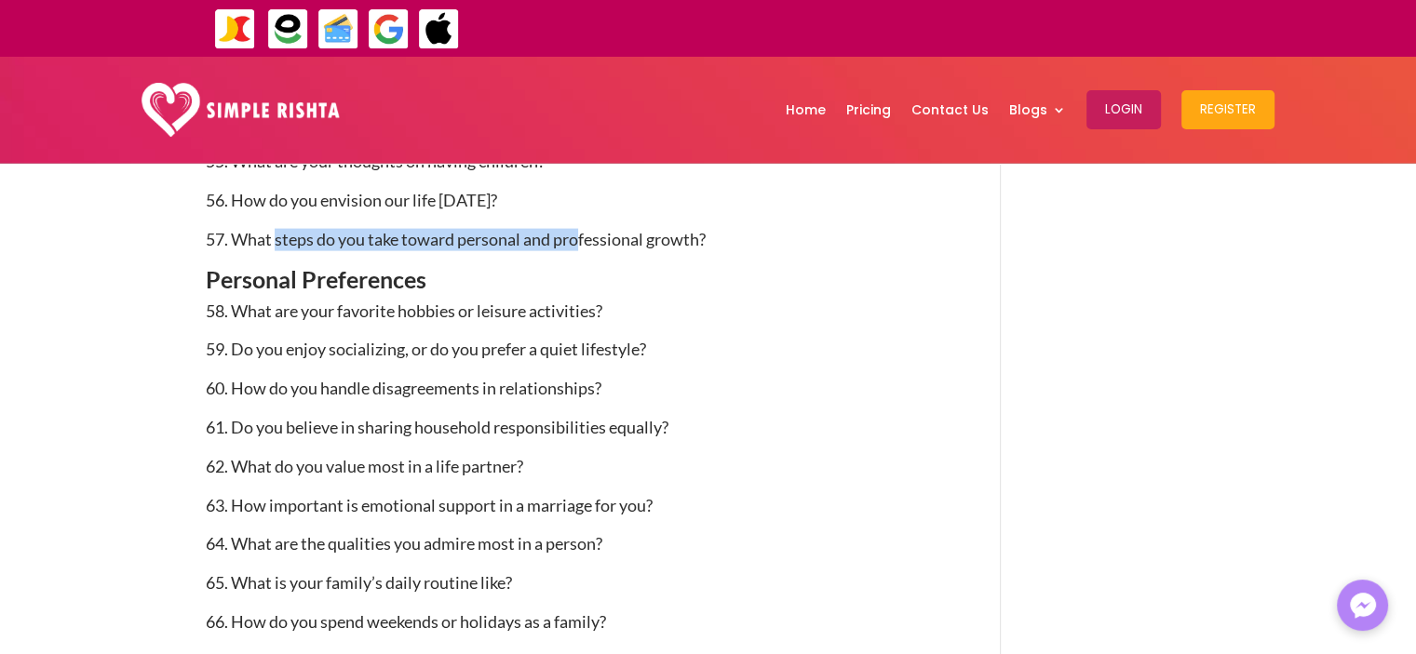
scroll to position [4065, 0]
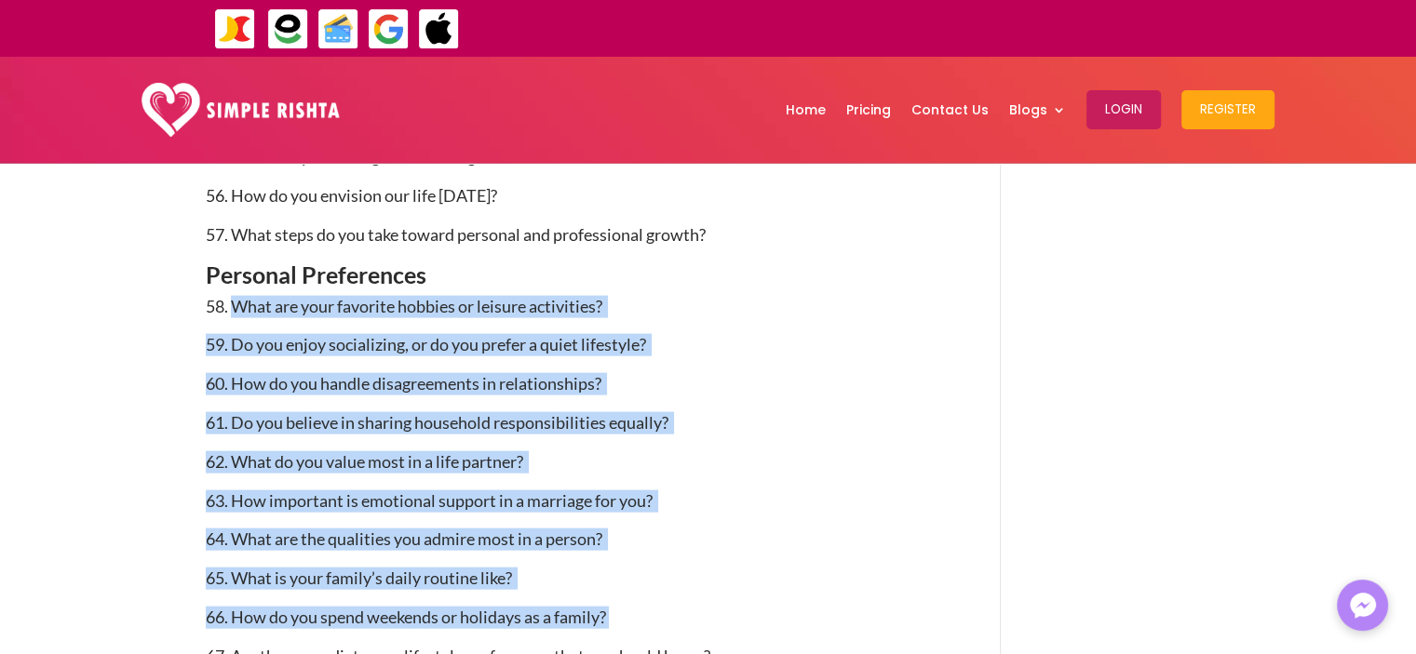
drag, startPoint x: 235, startPoint y: 301, endPoint x: 648, endPoint y: 624, distance: 524.5
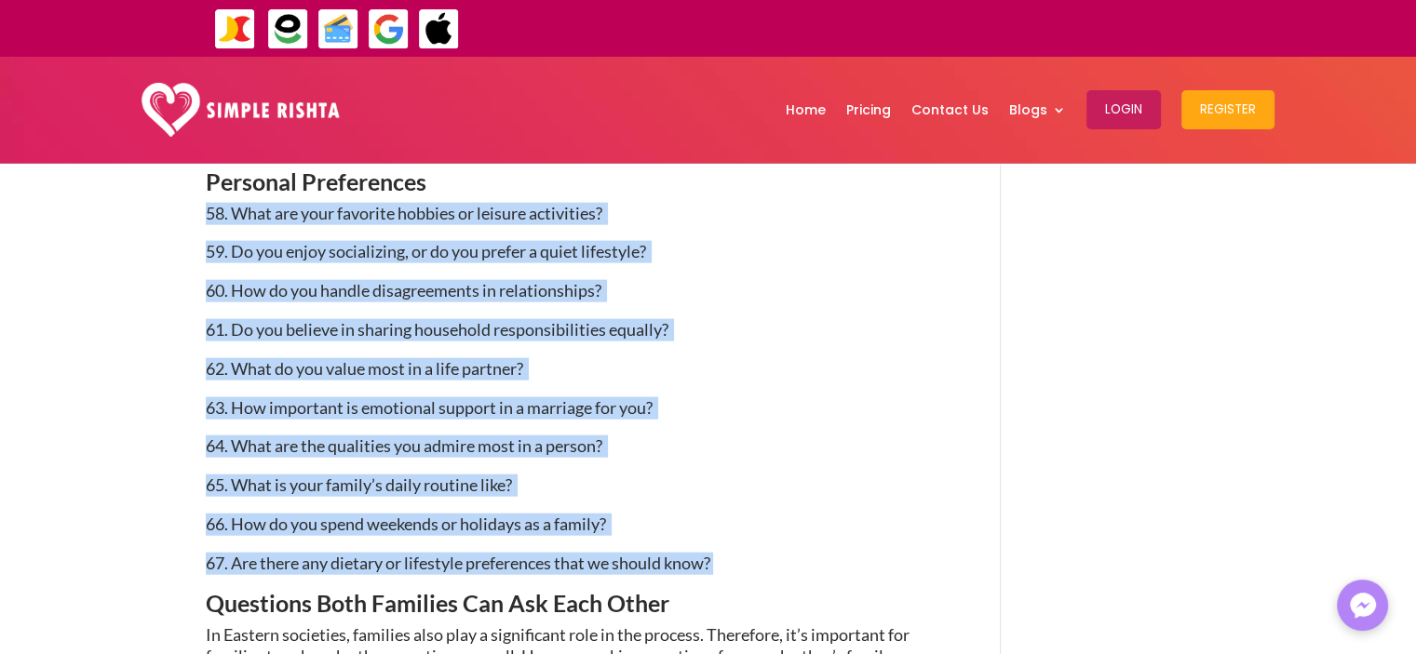
drag, startPoint x: 733, startPoint y: 565, endPoint x: 194, endPoint y: 227, distance: 636.9
click at [194, 227] on div "100 Essential Questions to Ask Before Marriage [DATE] | Pre-marriage tips Why A…" at bounding box center [708, 91] width 1416 height 8173
click at [637, 507] on p "65. What is your family’s daily routine like?" at bounding box center [576, 494] width 740 height 39
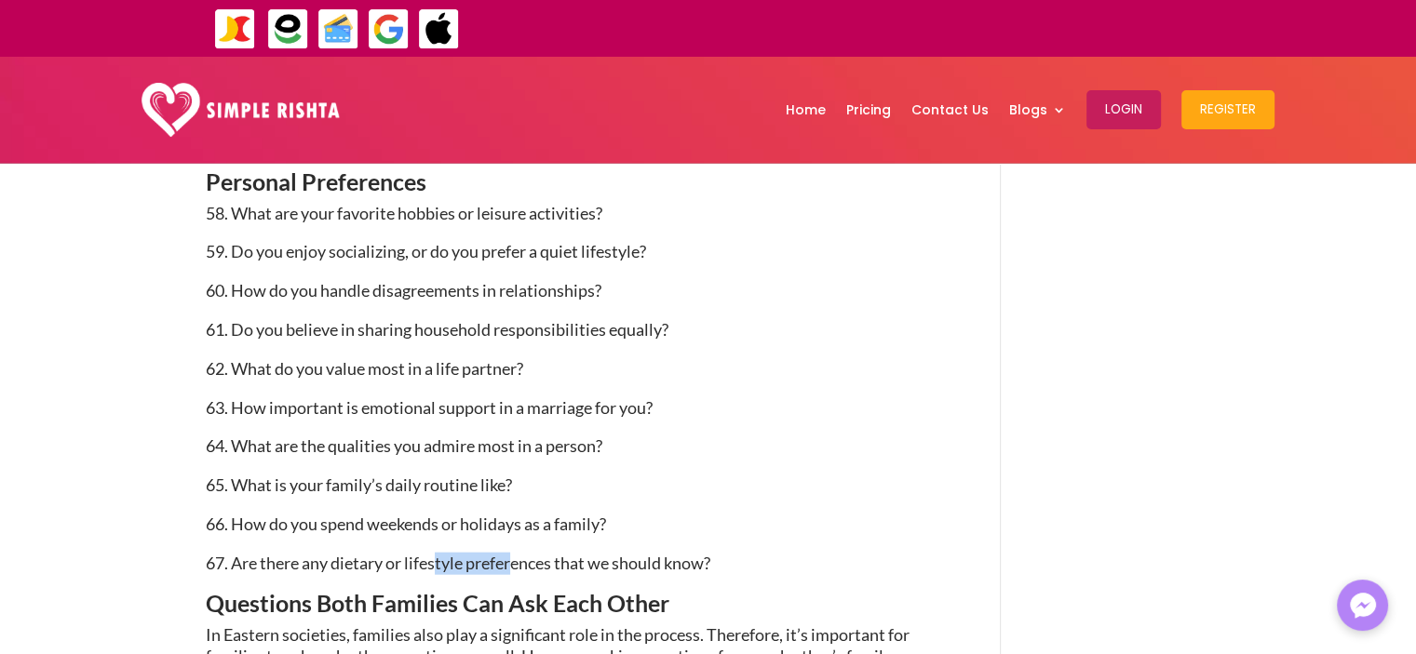
drag, startPoint x: 437, startPoint y: 572, endPoint x: 527, endPoint y: 572, distance: 90.3
click at [525, 572] on span "67. Are there any dietary or lifestyle preferences that we should know?" at bounding box center [458, 563] width 504 height 20
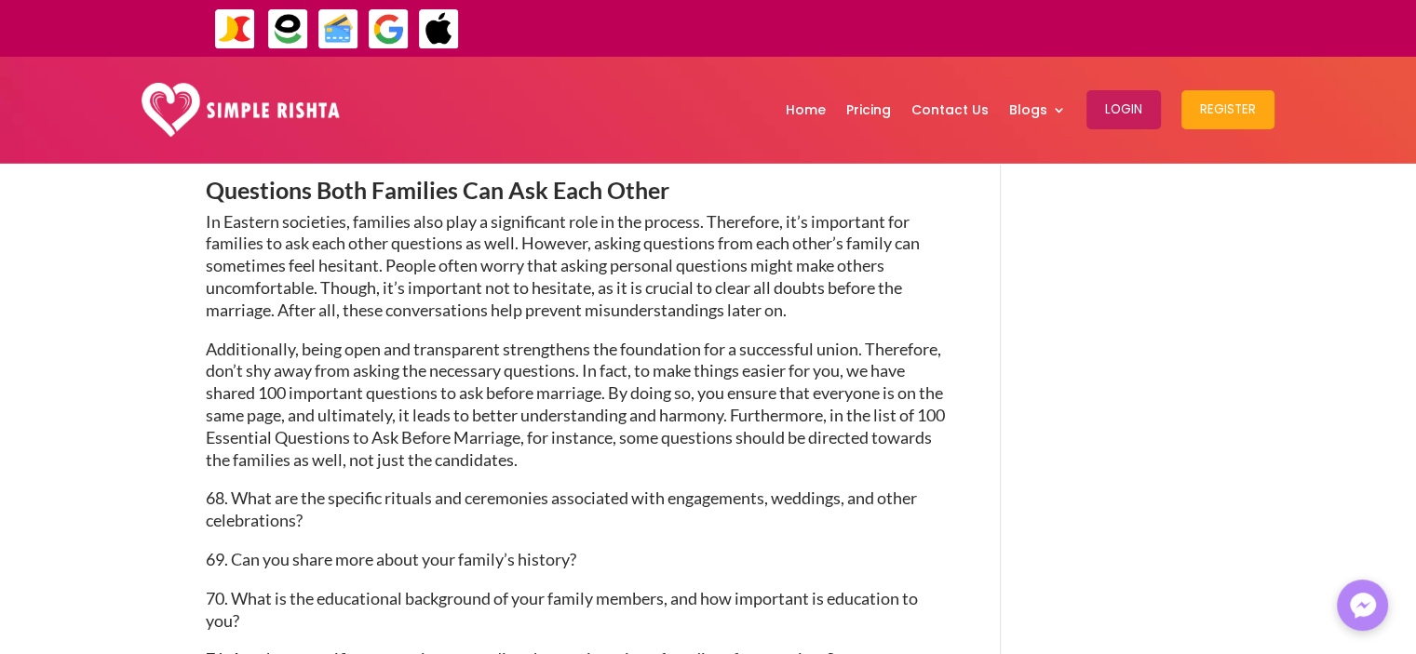
scroll to position [4530, 0]
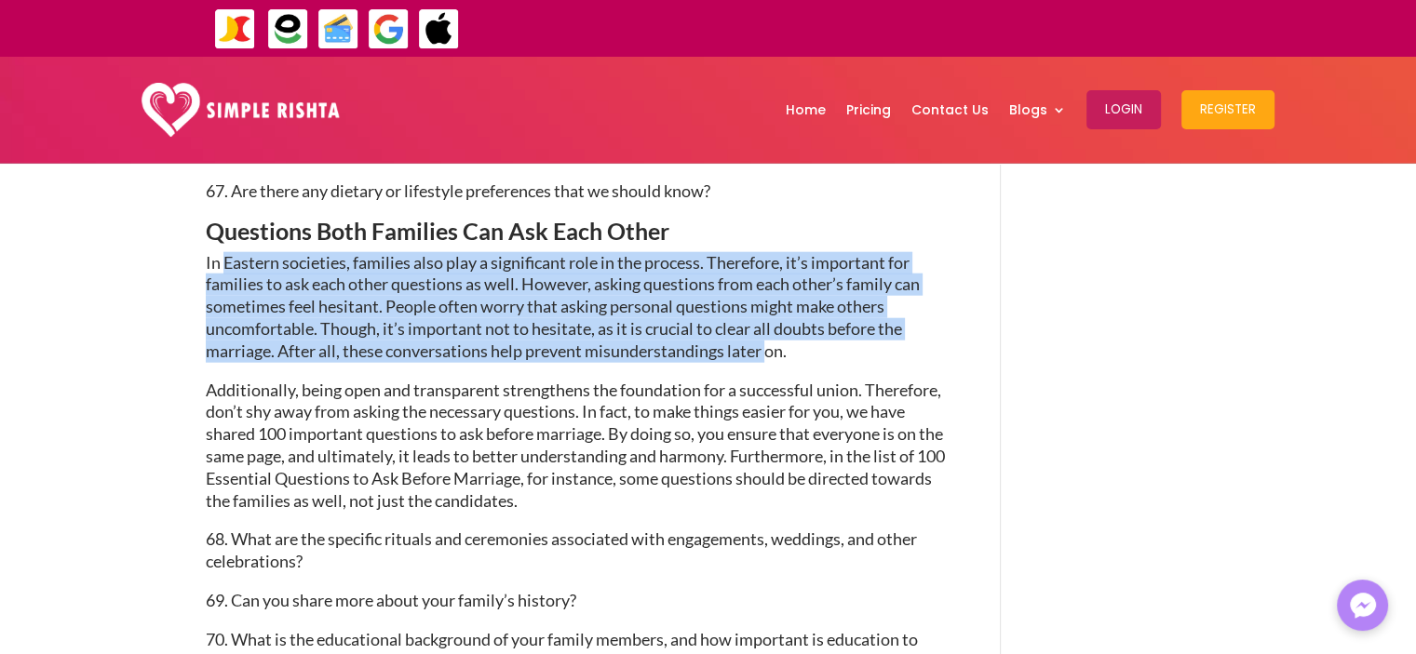
drag, startPoint x: 223, startPoint y: 256, endPoint x: 767, endPoint y: 355, distance: 552.5
click at [767, 355] on p "In Eastern societies, families also play a significant role in the process. The…" at bounding box center [576, 316] width 740 height 128
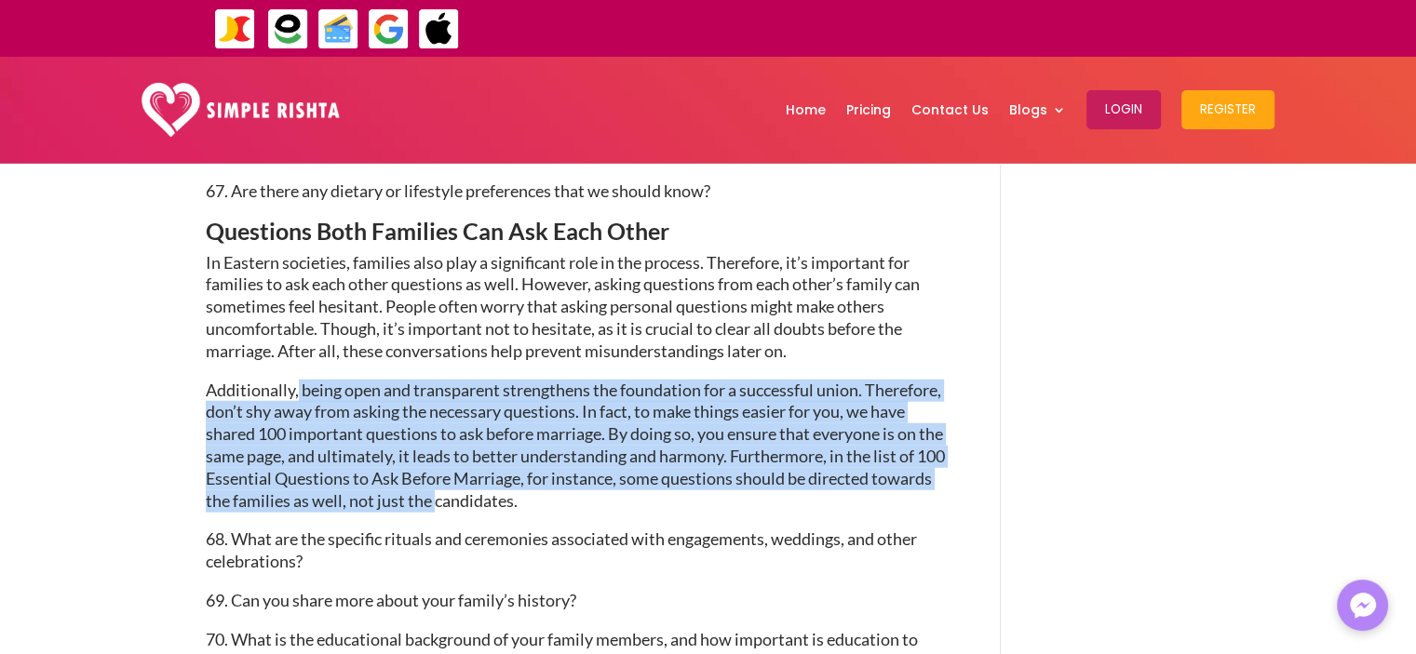
drag, startPoint x: 297, startPoint y: 386, endPoint x: 713, endPoint y: 498, distance: 430.8
click at [713, 498] on p "Additionally, being open and transparent strengthens the foundation for a succe…" at bounding box center [576, 455] width 740 height 150
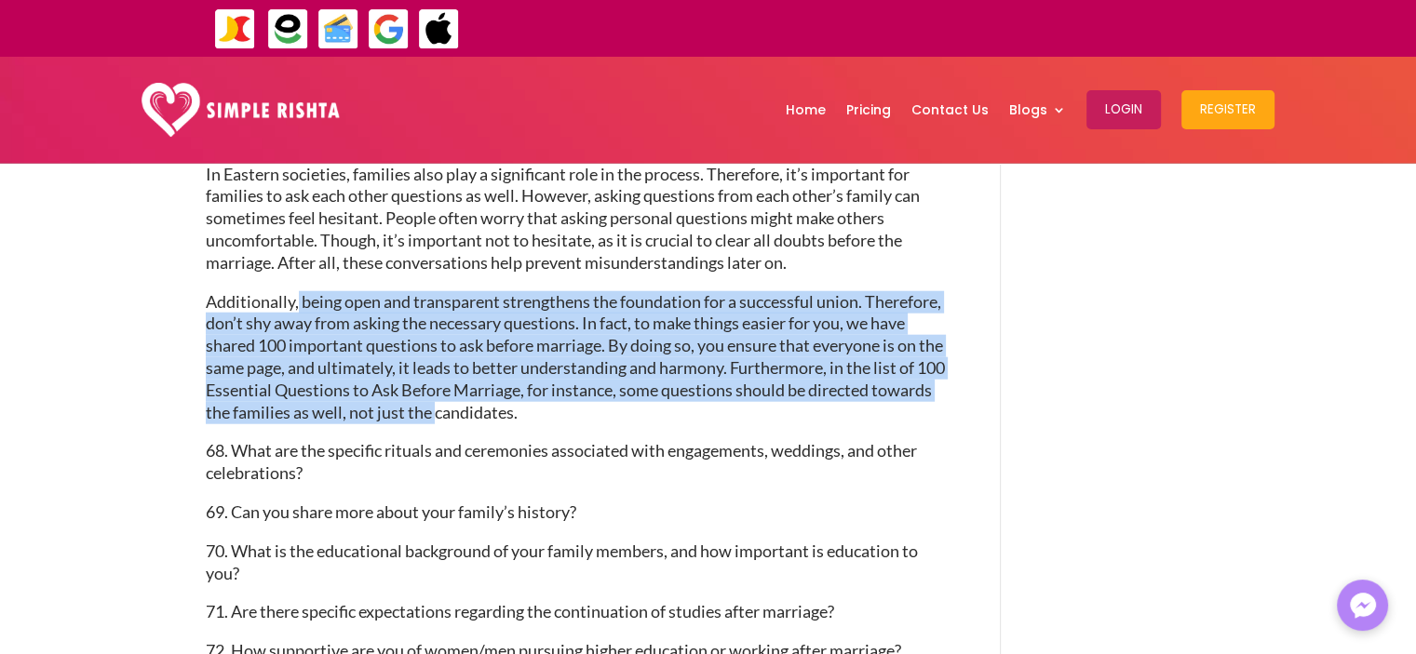
scroll to position [4623, 0]
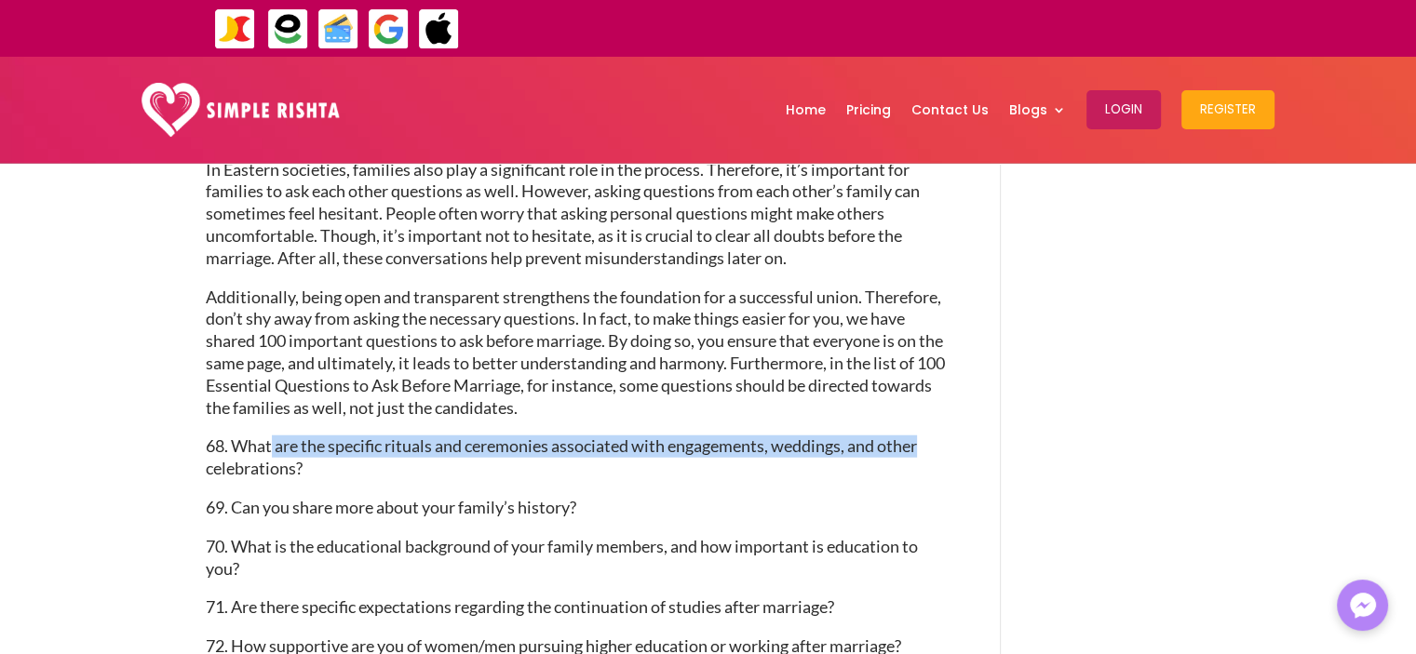
drag, startPoint x: 270, startPoint y: 443, endPoint x: 935, endPoint y: 440, distance: 665.5
click at [935, 440] on p "68. What are the specific rituals and ceremonies associated with engagements, w…" at bounding box center [576, 466] width 740 height 61
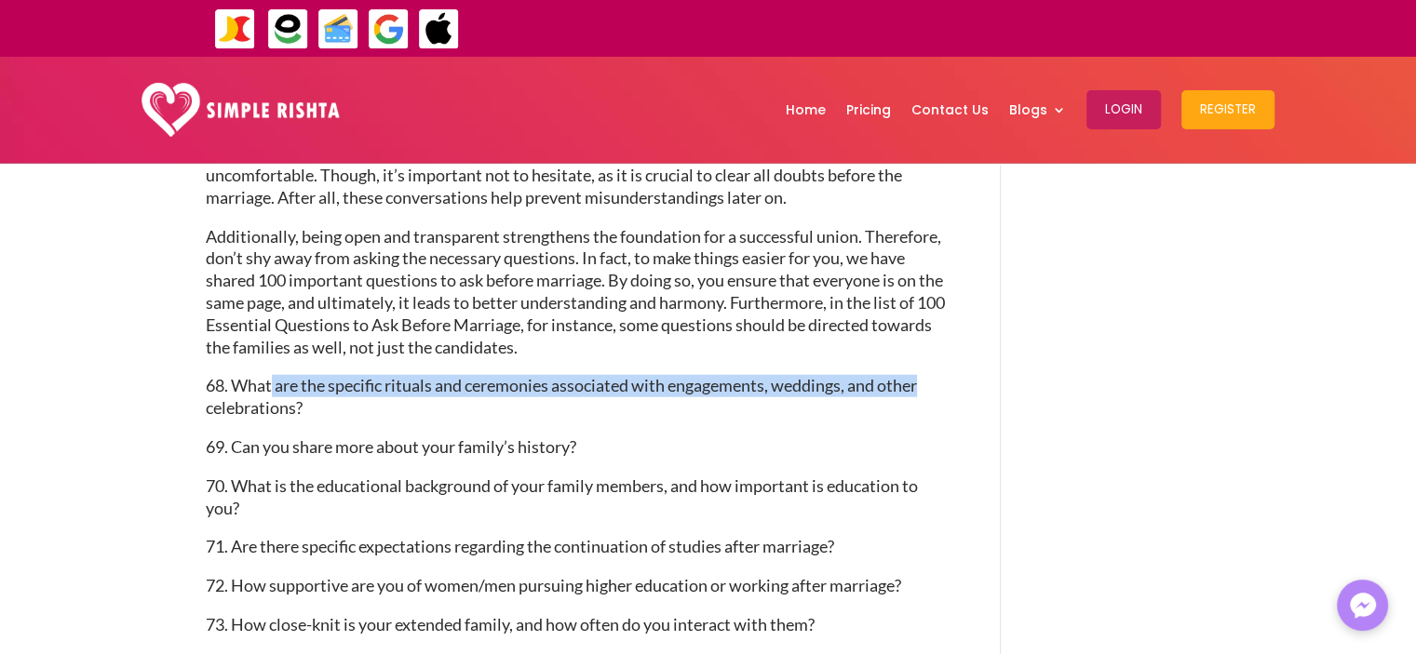
scroll to position [4716, 0]
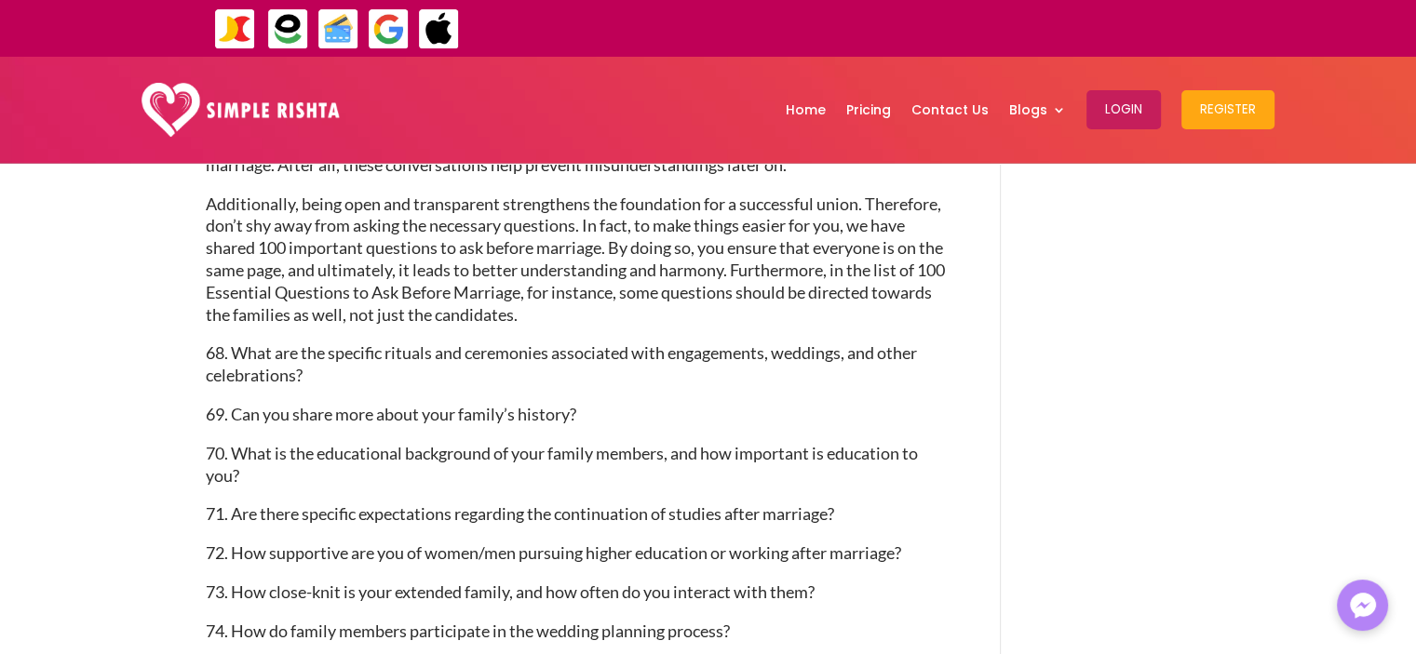
click at [335, 380] on p "68. What are the specific rituals and ceremonies associated with engagements, w…" at bounding box center [576, 373] width 740 height 61
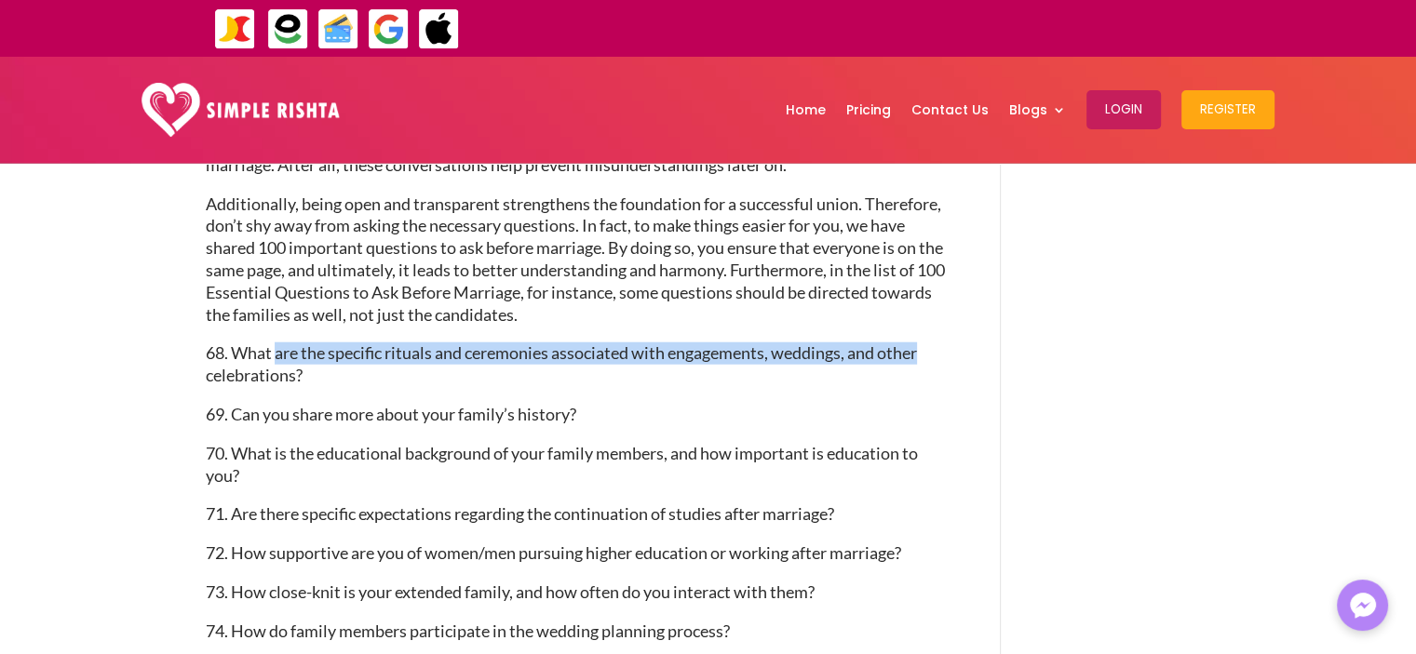
drag, startPoint x: 276, startPoint y: 353, endPoint x: 912, endPoint y: 356, distance: 635.7
click at [930, 358] on p "68. What are the specific rituals and ceremonies associated with engagements, w…" at bounding box center [576, 373] width 740 height 61
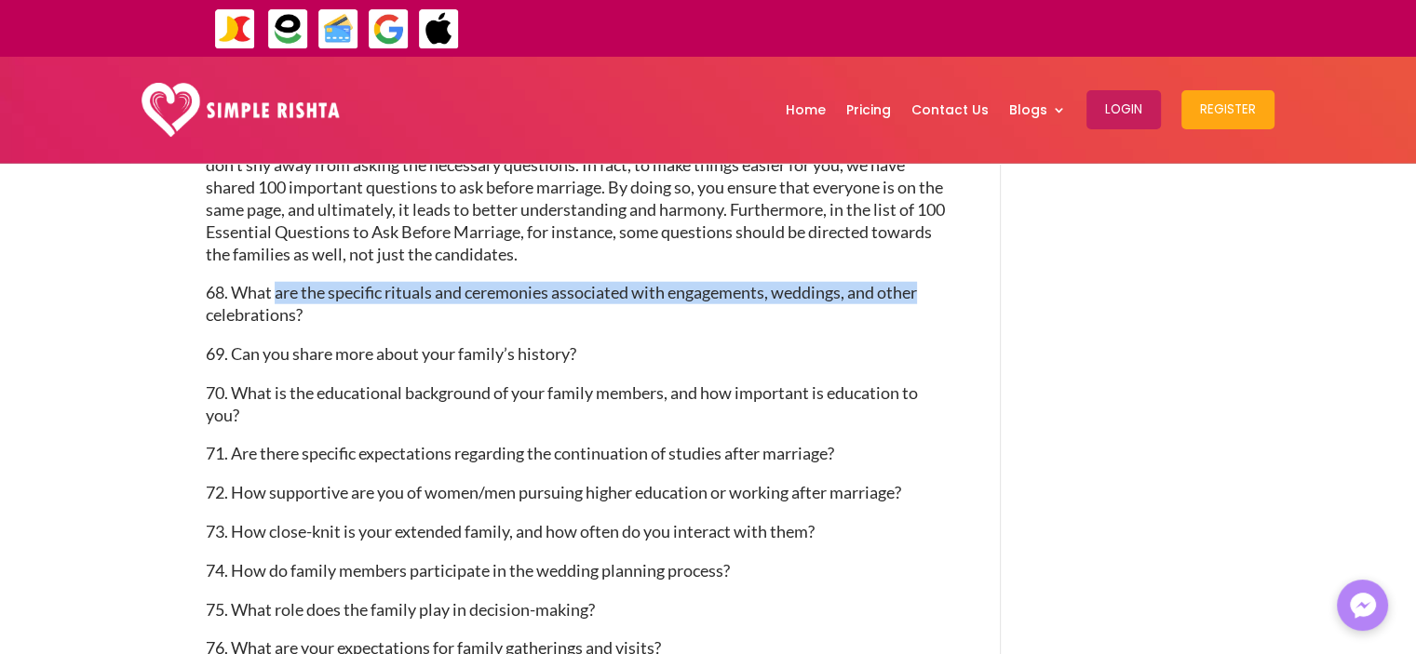
scroll to position [4809, 0]
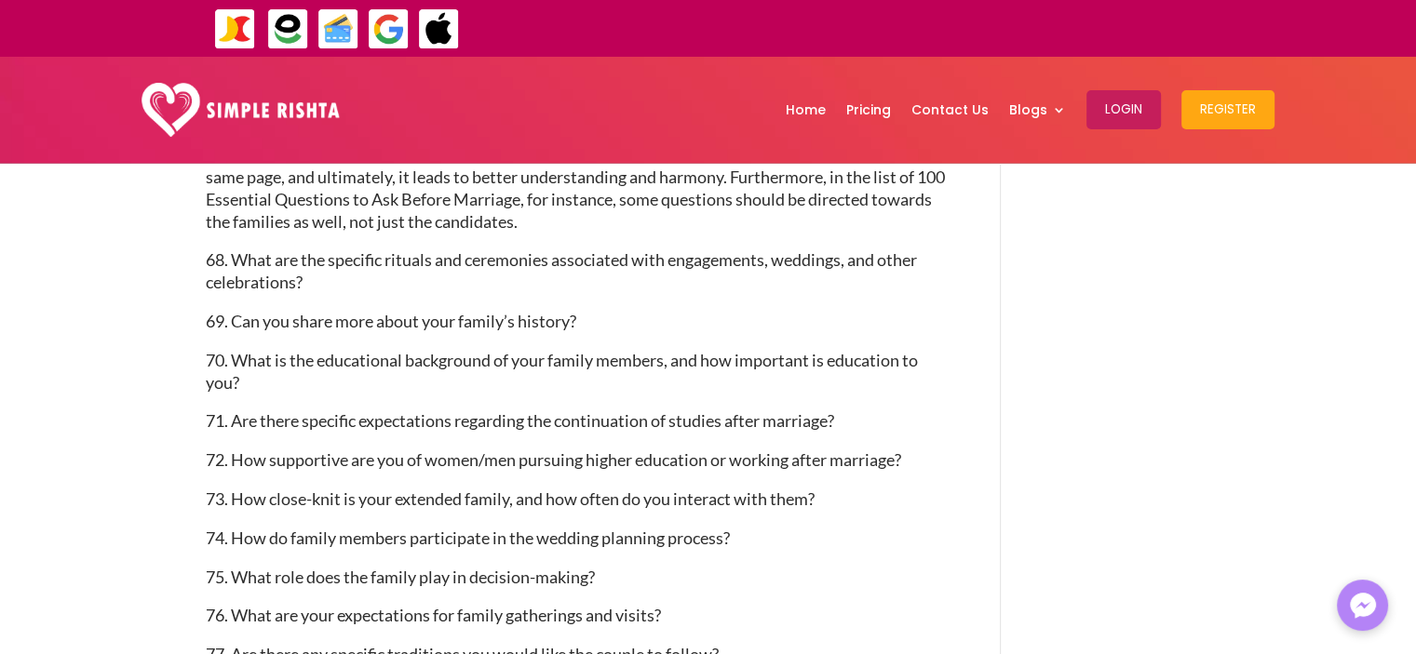
click at [312, 325] on span "69. Can you share more about your family’s history?" at bounding box center [391, 321] width 370 height 20
drag, startPoint x: 275, startPoint y: 319, endPoint x: 513, endPoint y: 327, distance: 238.4
click at [513, 327] on span "69. Can you share more about your family’s history?" at bounding box center [391, 321] width 370 height 20
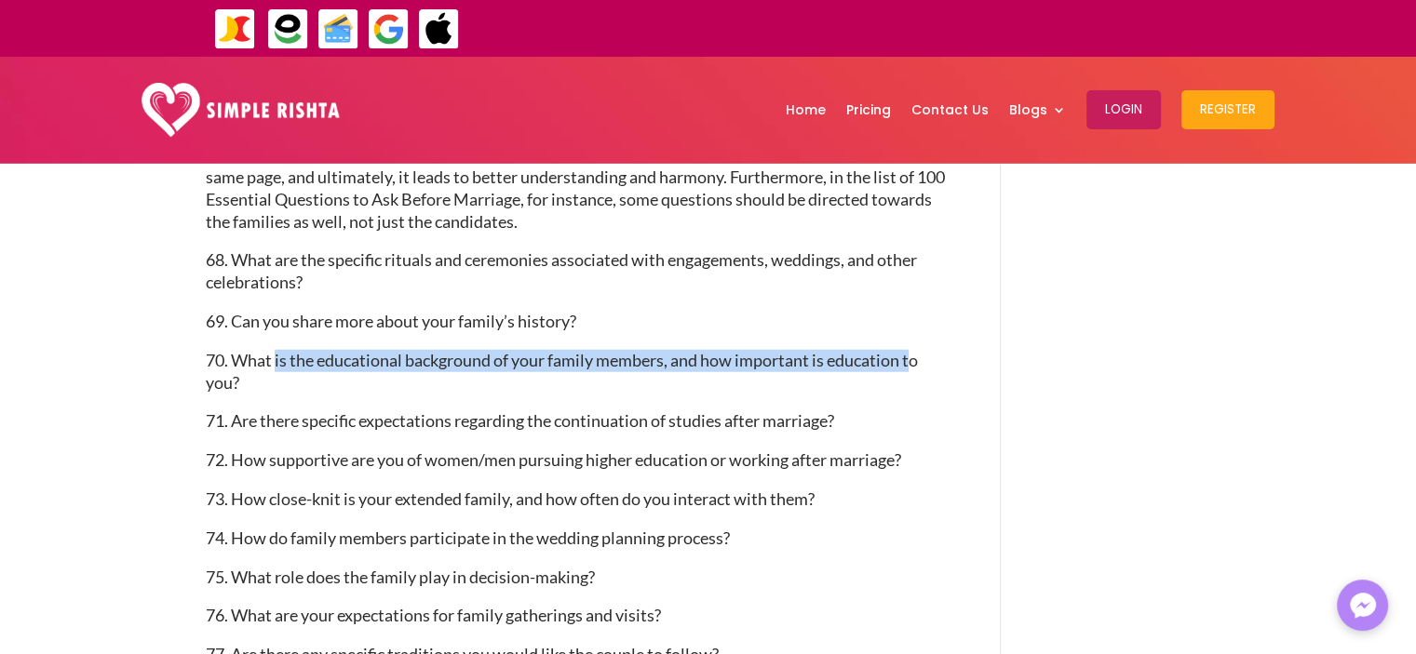
drag, startPoint x: 275, startPoint y: 356, endPoint x: 881, endPoint y: 397, distance: 607.4
click at [917, 367] on span "70. What is the educational background of your family members, and how importan…" at bounding box center [562, 371] width 712 height 43
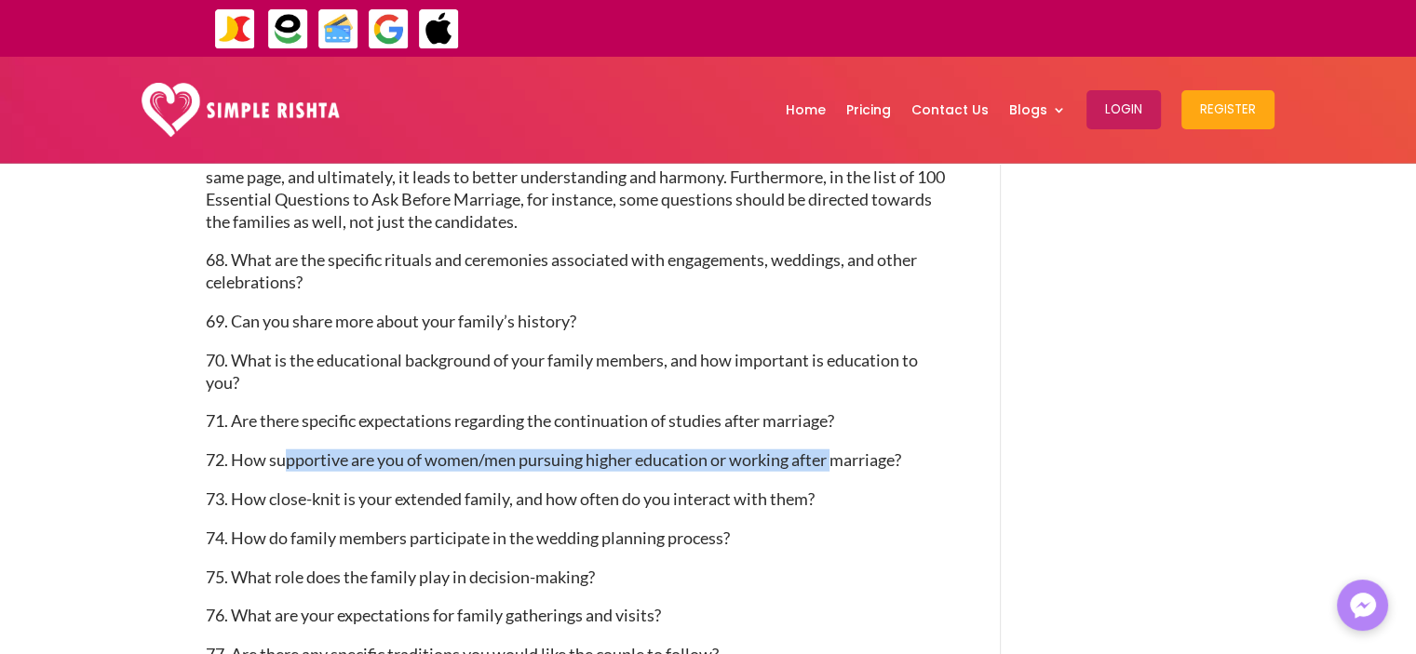
drag, startPoint x: 305, startPoint y: 453, endPoint x: 838, endPoint y: 459, distance: 532.4
click at [838, 459] on span "72. How supportive are you of women/men pursuing higher education or working af…" at bounding box center [553, 460] width 695 height 20
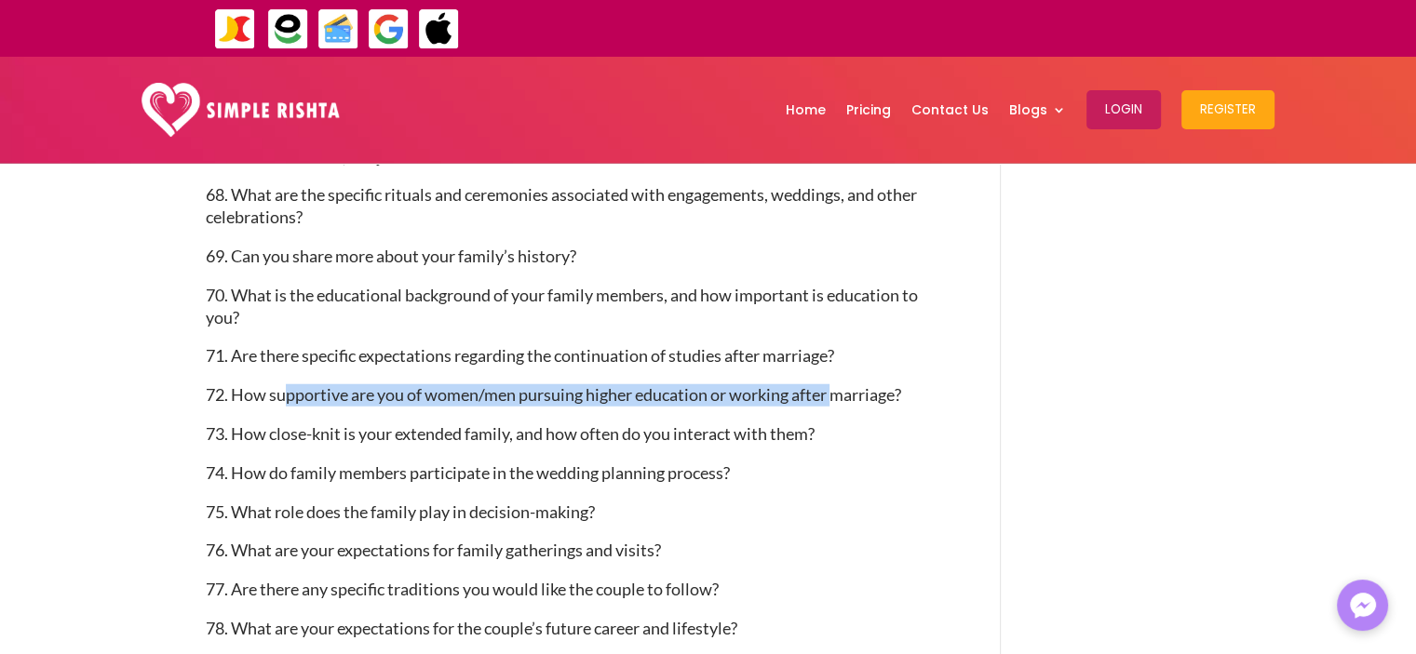
scroll to position [4996, 0]
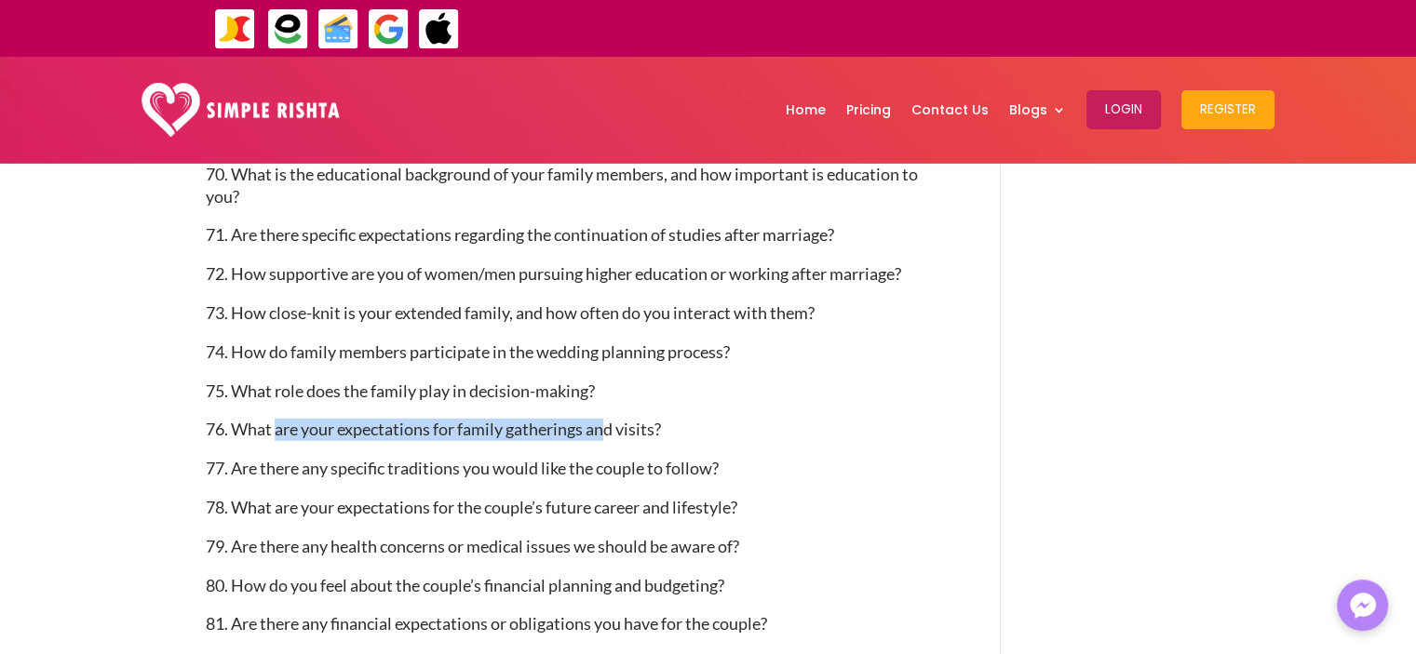
drag, startPoint x: 276, startPoint y: 427, endPoint x: 611, endPoint y: 426, distance: 334.2
click at [612, 426] on span "76. What are your expectations for family gatherings and visits?" at bounding box center [433, 429] width 455 height 20
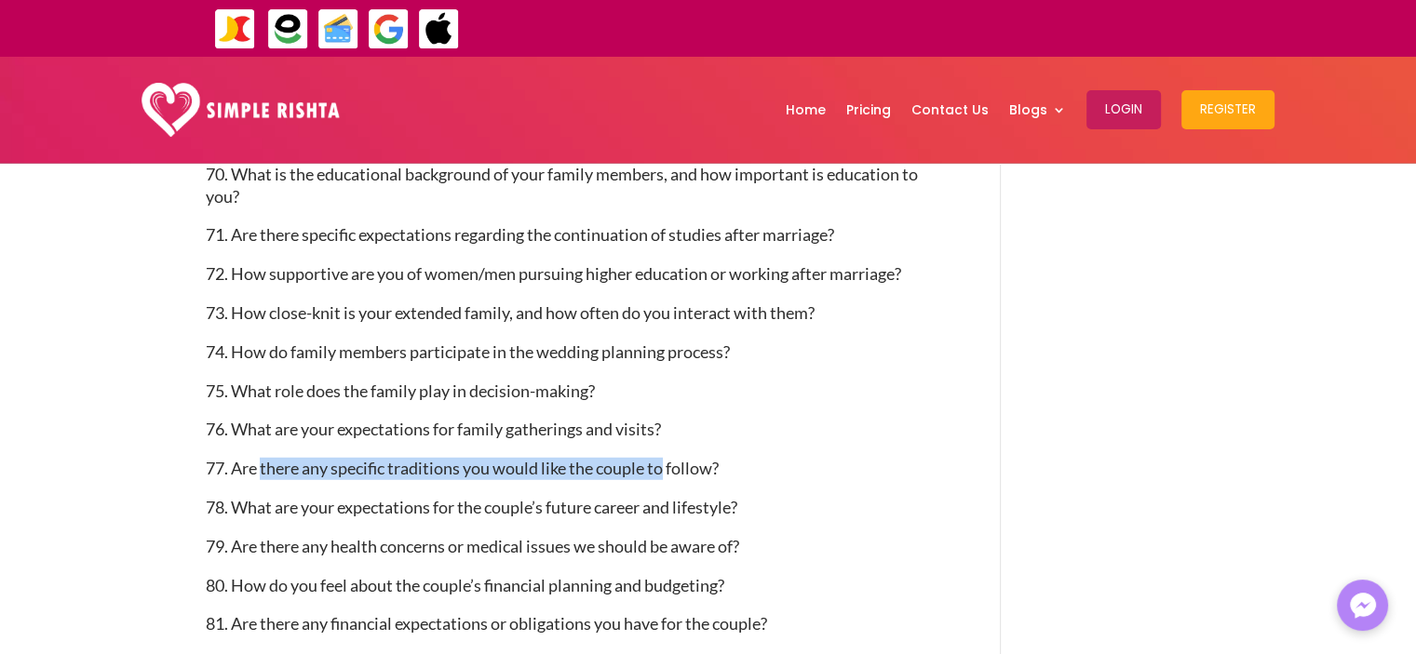
drag, startPoint x: 262, startPoint y: 473, endPoint x: 629, endPoint y: 476, distance: 366.7
click at [666, 468] on span "77. Are there any specific traditions you would like the couple to follow?" at bounding box center [462, 468] width 513 height 20
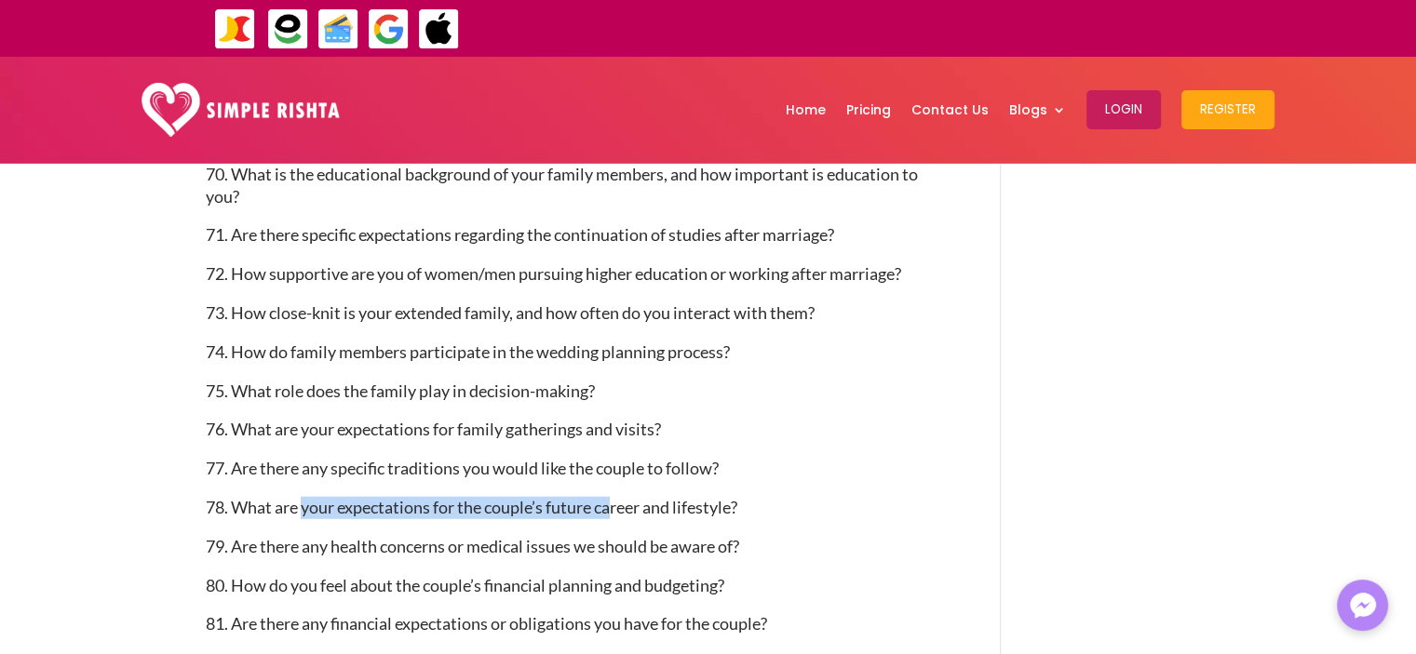
drag, startPoint x: 302, startPoint y: 507, endPoint x: 619, endPoint y: 504, distance: 317.4
click at [619, 504] on span "78. What are your expectations for the couple’s future career and lifestyle?" at bounding box center [471, 507] width 531 height 20
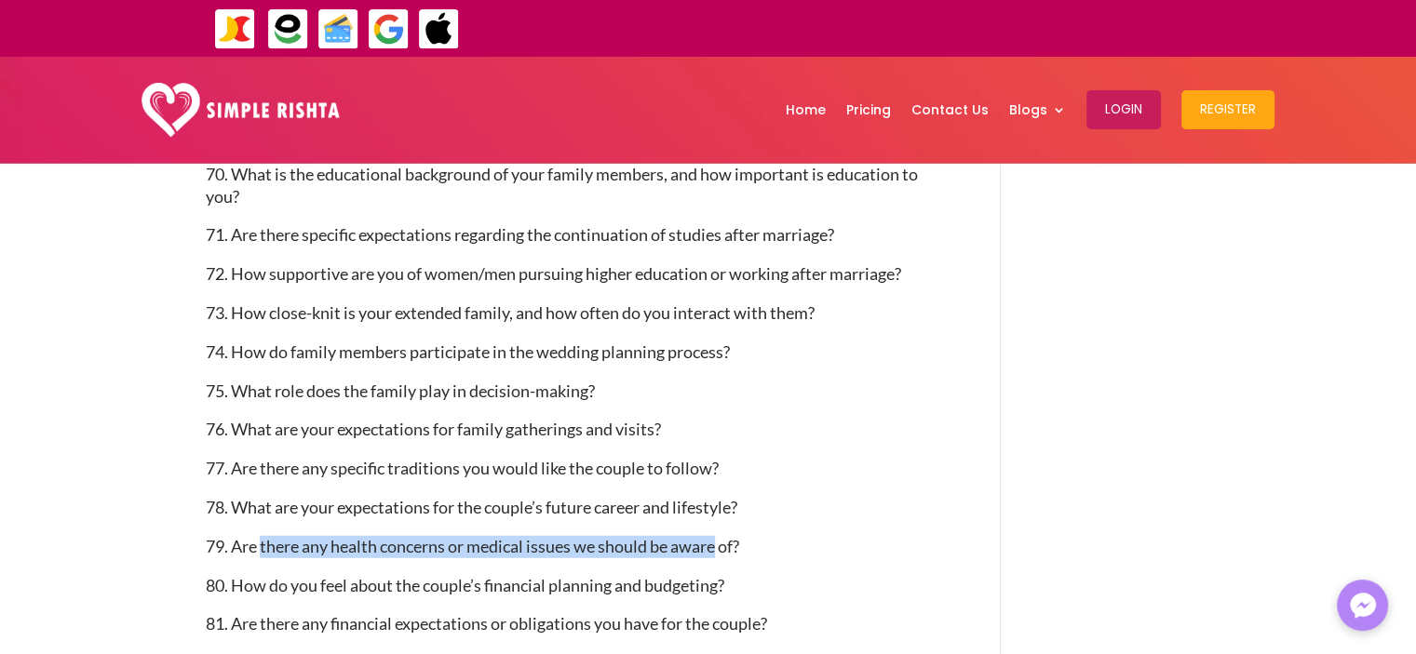
drag, startPoint x: 264, startPoint y: 546, endPoint x: 719, endPoint y: 542, distance: 454.2
click at [719, 542] on span "79. Are there any health concerns or medical issues we should be aware of?" at bounding box center [472, 546] width 533 height 20
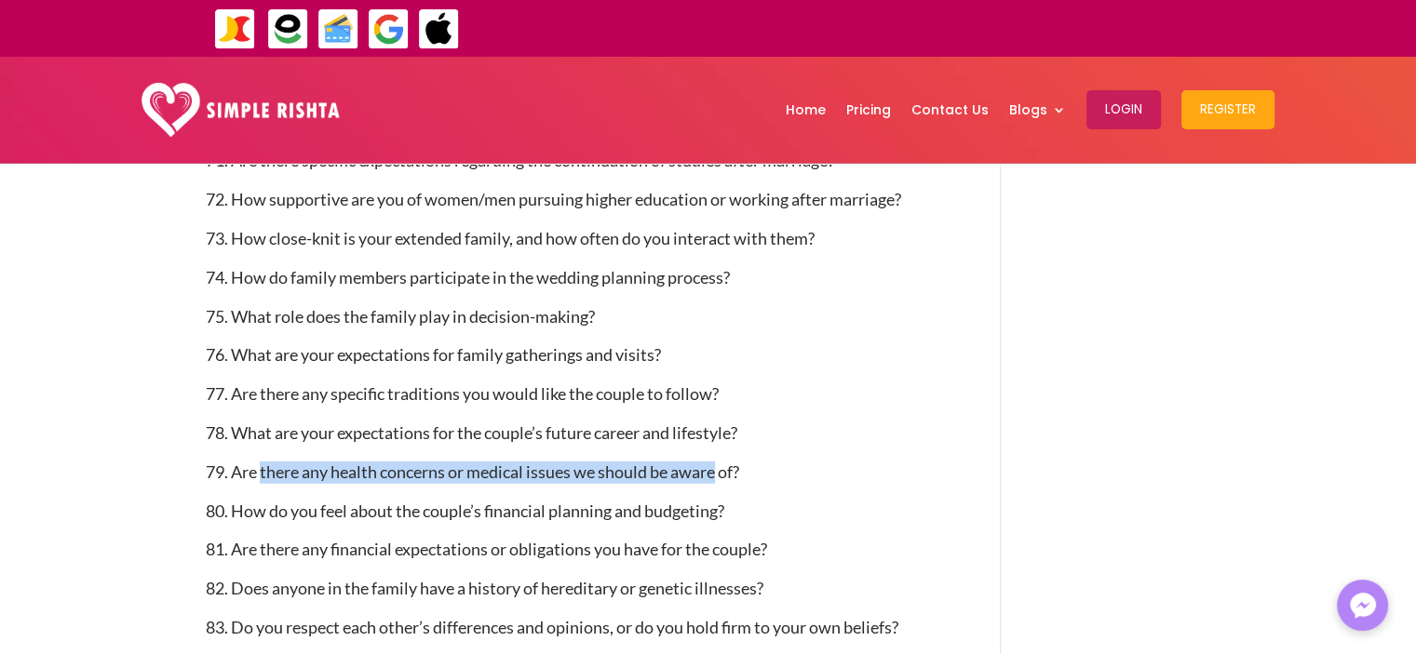
scroll to position [5182, 0]
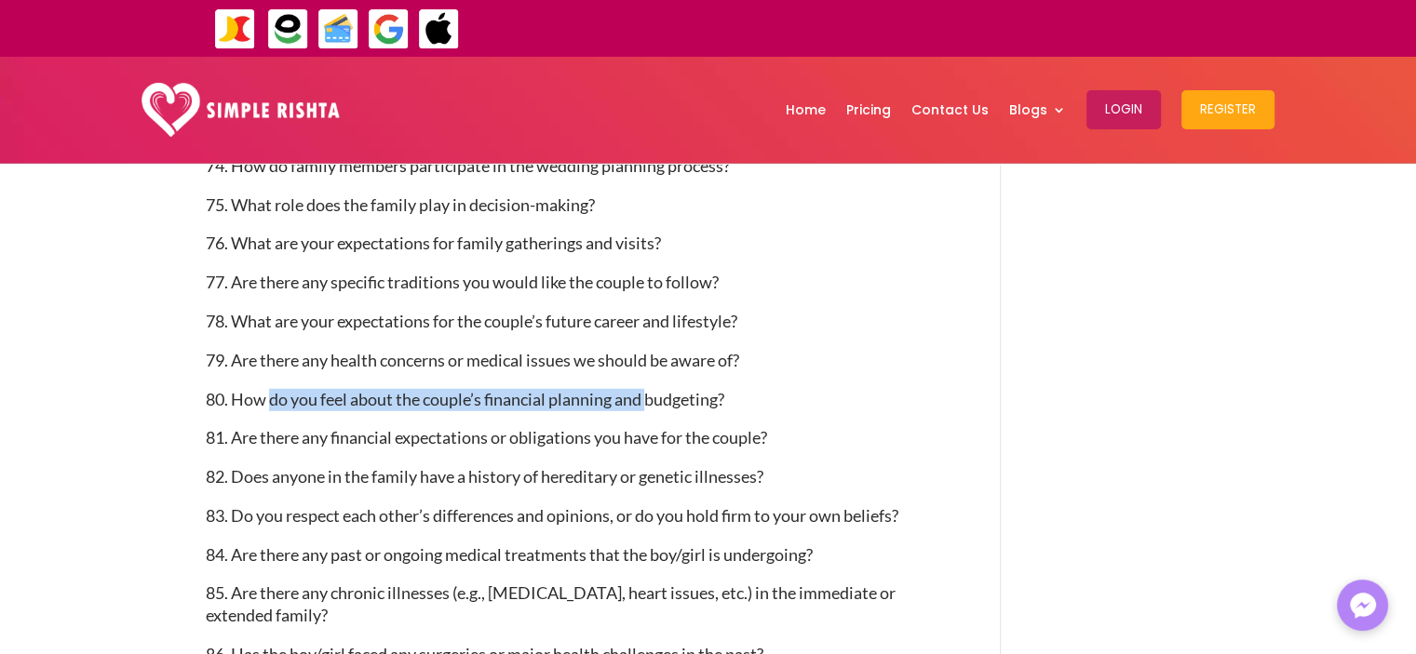
drag, startPoint x: 269, startPoint y: 401, endPoint x: 648, endPoint y: 405, distance: 378.9
click at [648, 405] on span "80. How do you feel about the couple’s financial planning and budgeting?" at bounding box center [465, 399] width 518 height 20
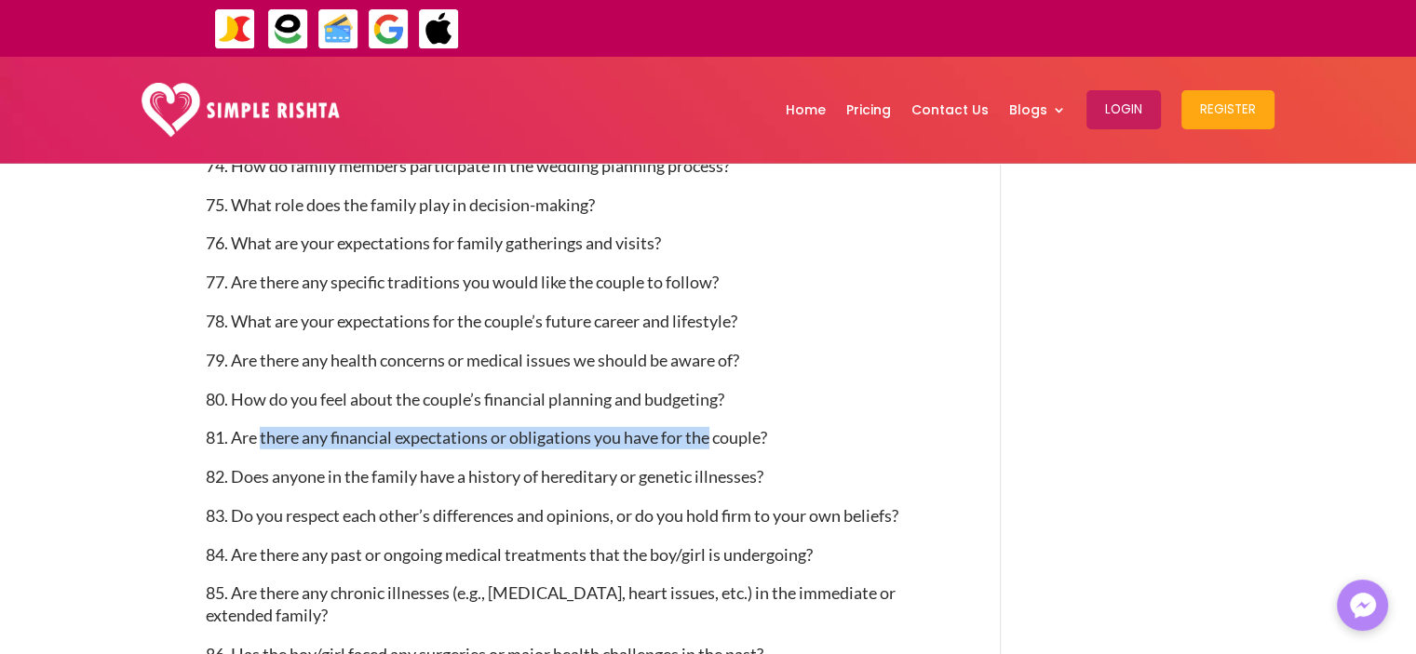
drag, startPoint x: 261, startPoint y: 435, endPoint x: 713, endPoint y: 431, distance: 452.4
click at [713, 431] on span "81. Are there any financial expectations or obligations you have for the couple?" at bounding box center [486, 437] width 561 height 20
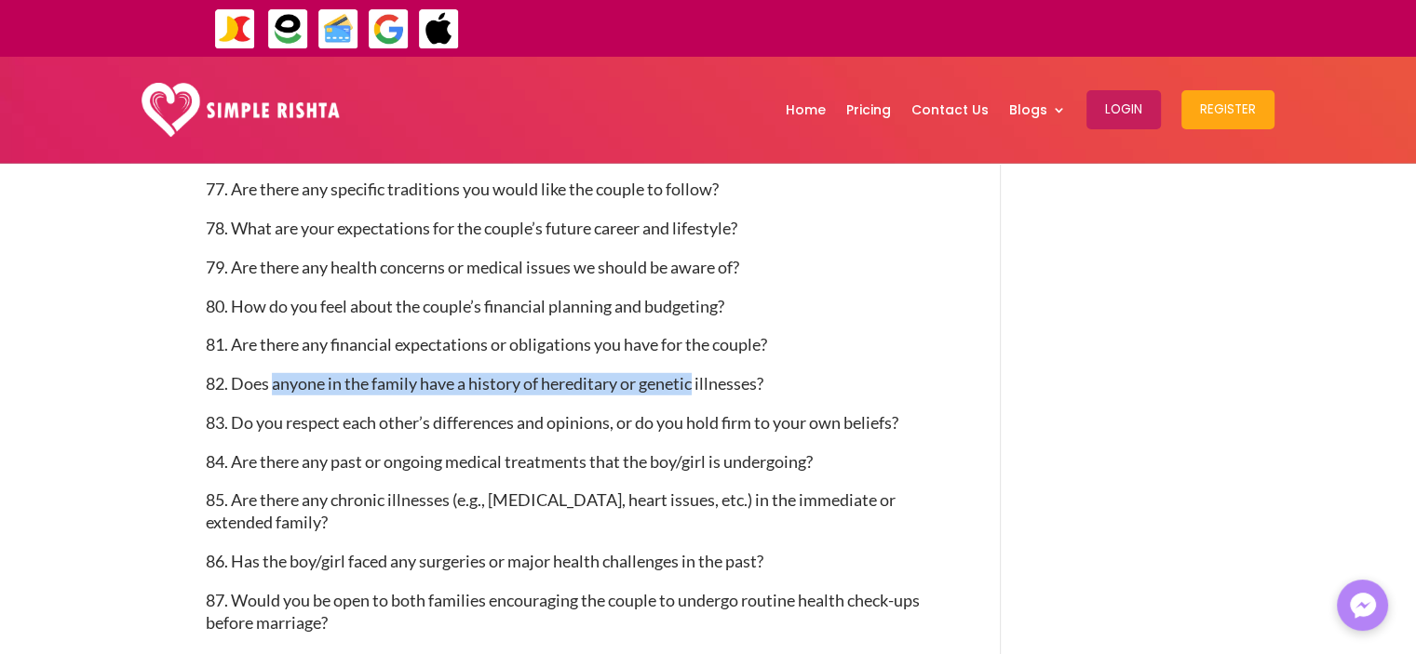
drag, startPoint x: 271, startPoint y: 386, endPoint x: 697, endPoint y: 376, distance: 426.4
click at [697, 376] on span "82. Does anyone in the family have a history of hereditary or genetic illnesses?" at bounding box center [485, 383] width 558 height 20
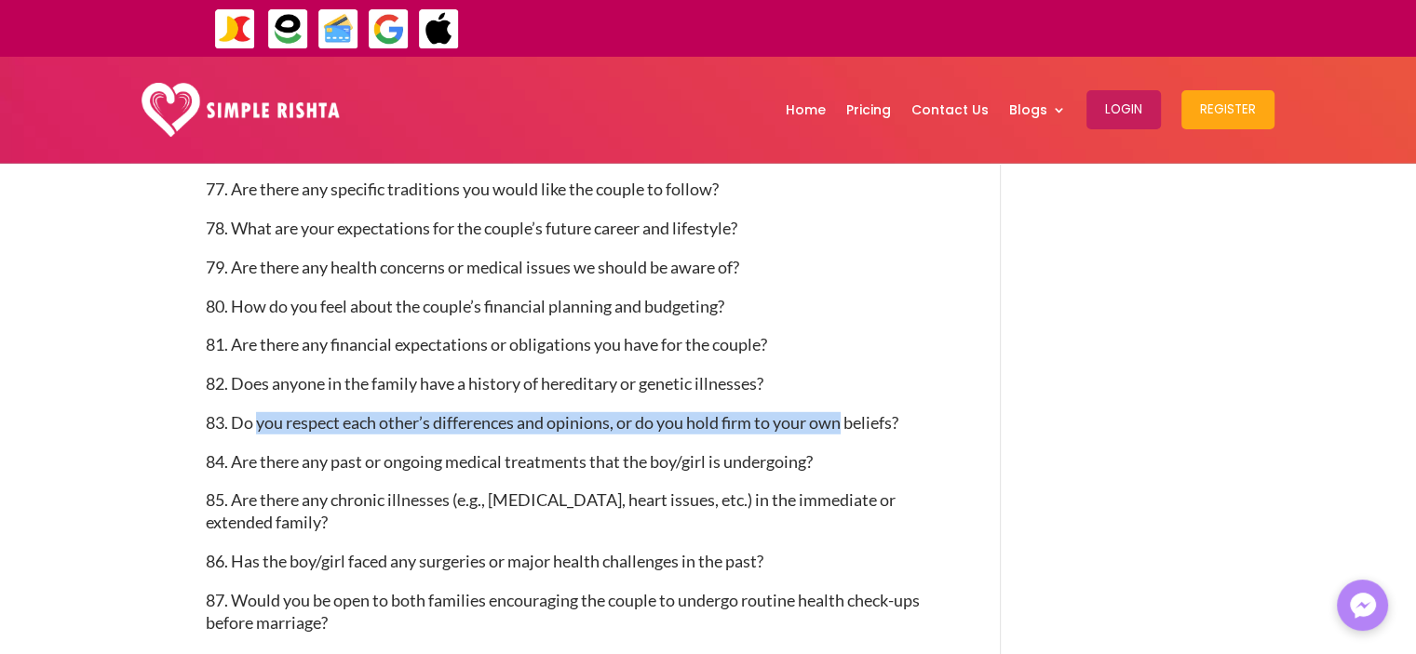
drag, startPoint x: 257, startPoint y: 428, endPoint x: 847, endPoint y: 416, distance: 590.2
click at [847, 416] on span "83. Do you respect each other’s differences and opinions, or do you hold firm t…" at bounding box center [552, 422] width 693 height 20
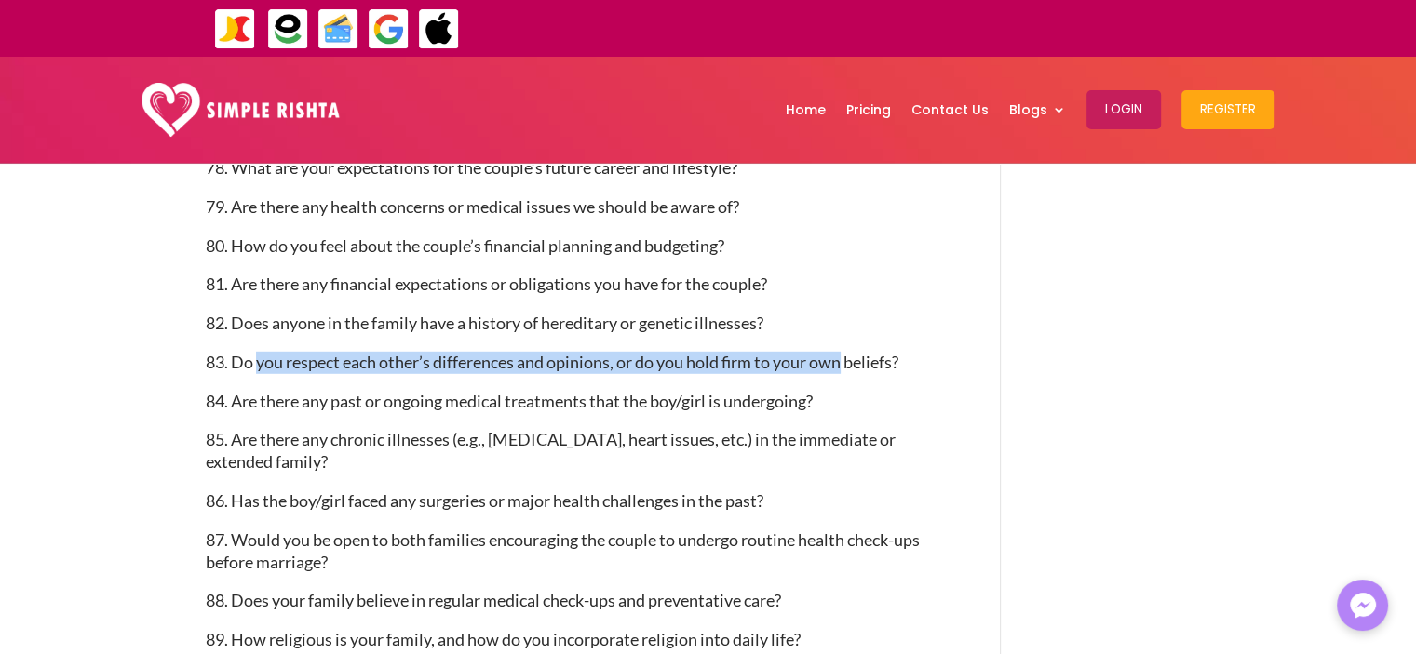
scroll to position [5368, 0]
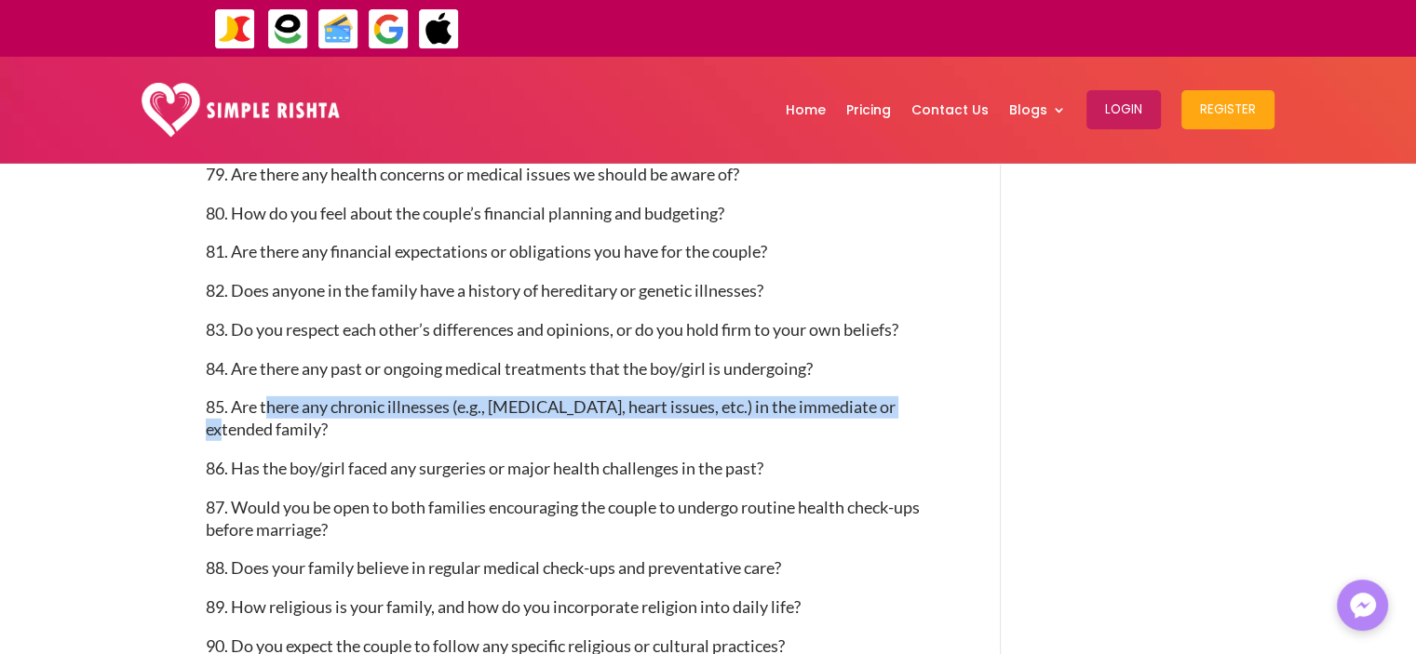
drag, startPoint x: 315, startPoint y: 410, endPoint x: 907, endPoint y: 418, distance: 592.0
click at [907, 418] on p "85. Are there any chronic illnesses (e.g., [MEDICAL_DATA], heart issues, etc.) …" at bounding box center [576, 427] width 740 height 61
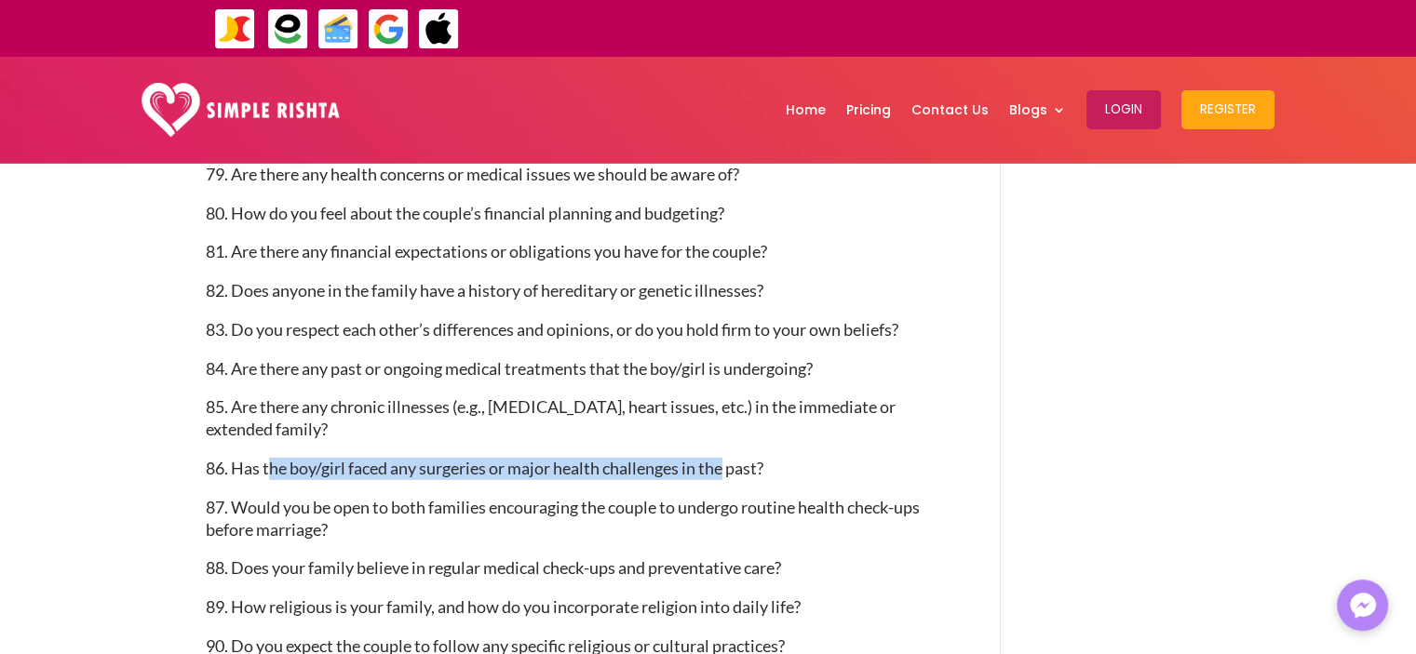
drag, startPoint x: 303, startPoint y: 465, endPoint x: 729, endPoint y: 478, distance: 425.6
click at [729, 478] on span "86. Has the boy/girl faced any surgeries or major health challenges in the past?" at bounding box center [485, 468] width 558 height 20
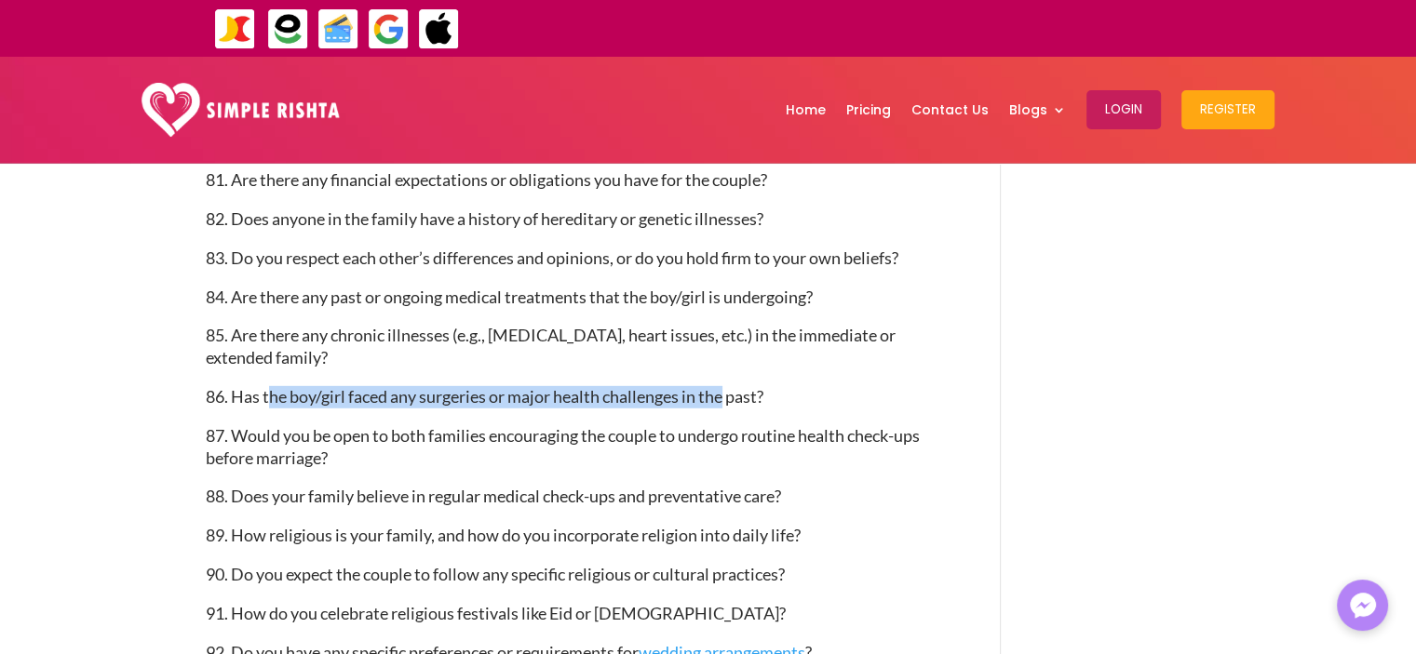
scroll to position [5554, 0]
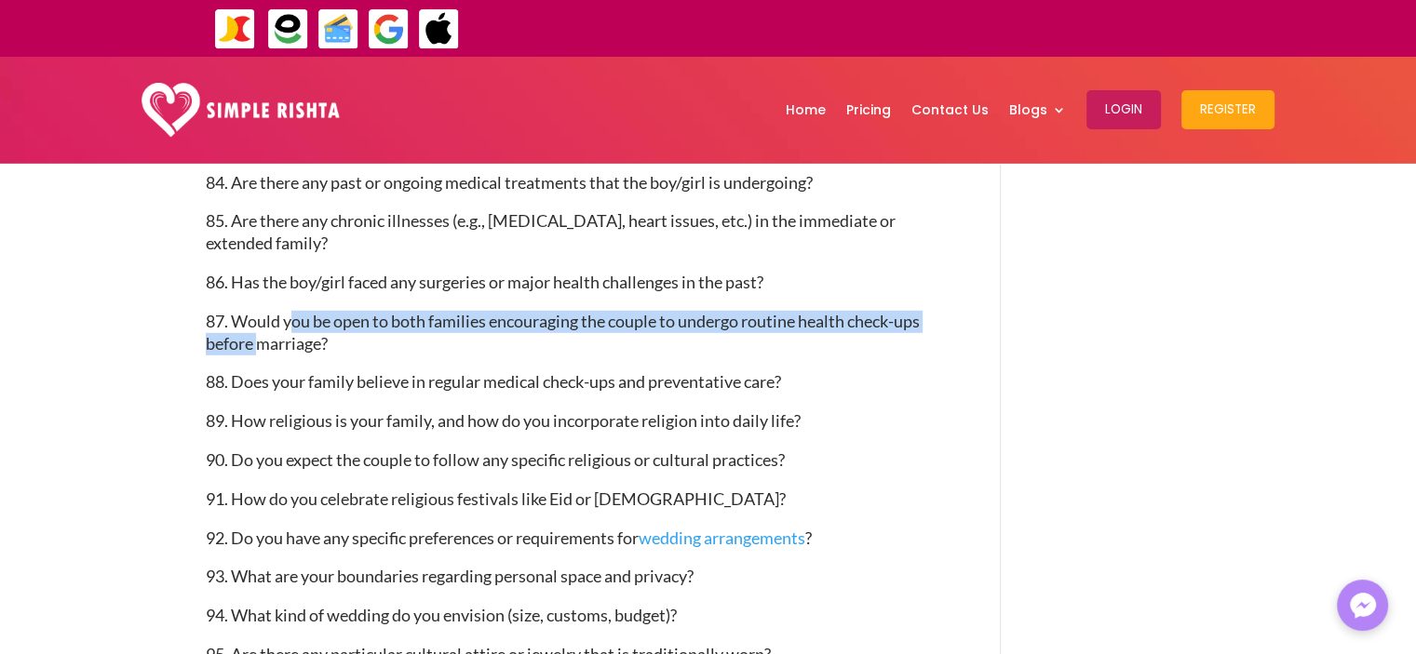
drag, startPoint x: 292, startPoint y: 330, endPoint x: 257, endPoint y: 353, distance: 42.3
click at [257, 353] on span "87. Would you be open to both families encouraging the couple to undergo routin…" at bounding box center [563, 332] width 714 height 43
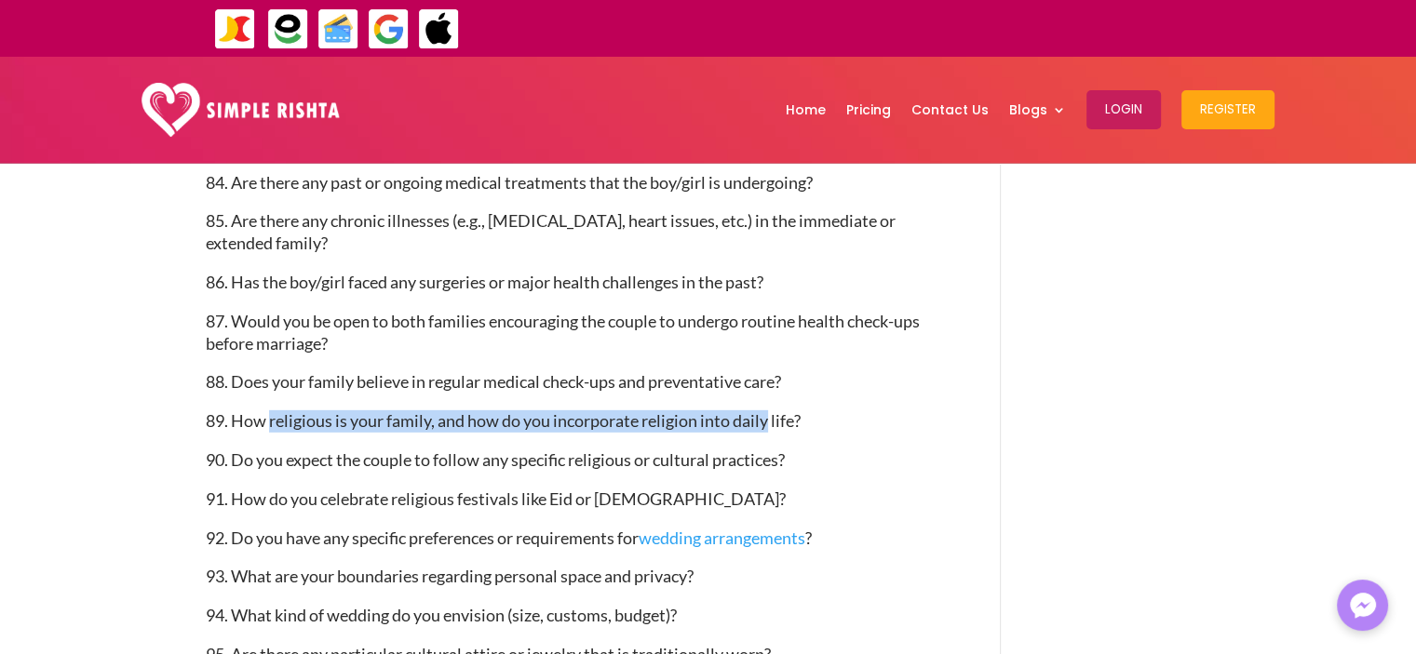
drag, startPoint x: 268, startPoint y: 424, endPoint x: 771, endPoint y: 430, distance: 502.7
click at [771, 430] on span "89. How religious is your family, and how do you incorporate religion into dail…" at bounding box center [503, 420] width 595 height 20
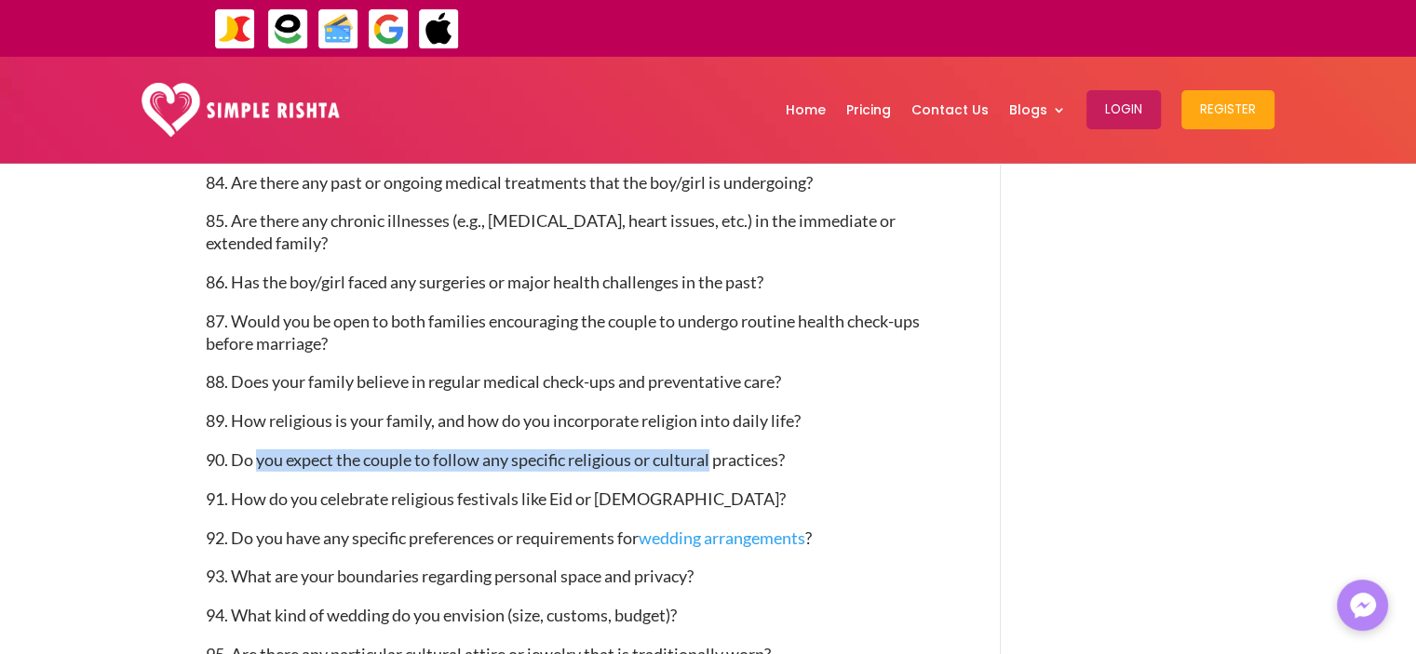
drag, startPoint x: 260, startPoint y: 462, endPoint x: 713, endPoint y: 460, distance: 453.3
click at [713, 460] on span "90. Do you expect the couple to follow any specific religious or cultural pract…" at bounding box center [495, 460] width 579 height 20
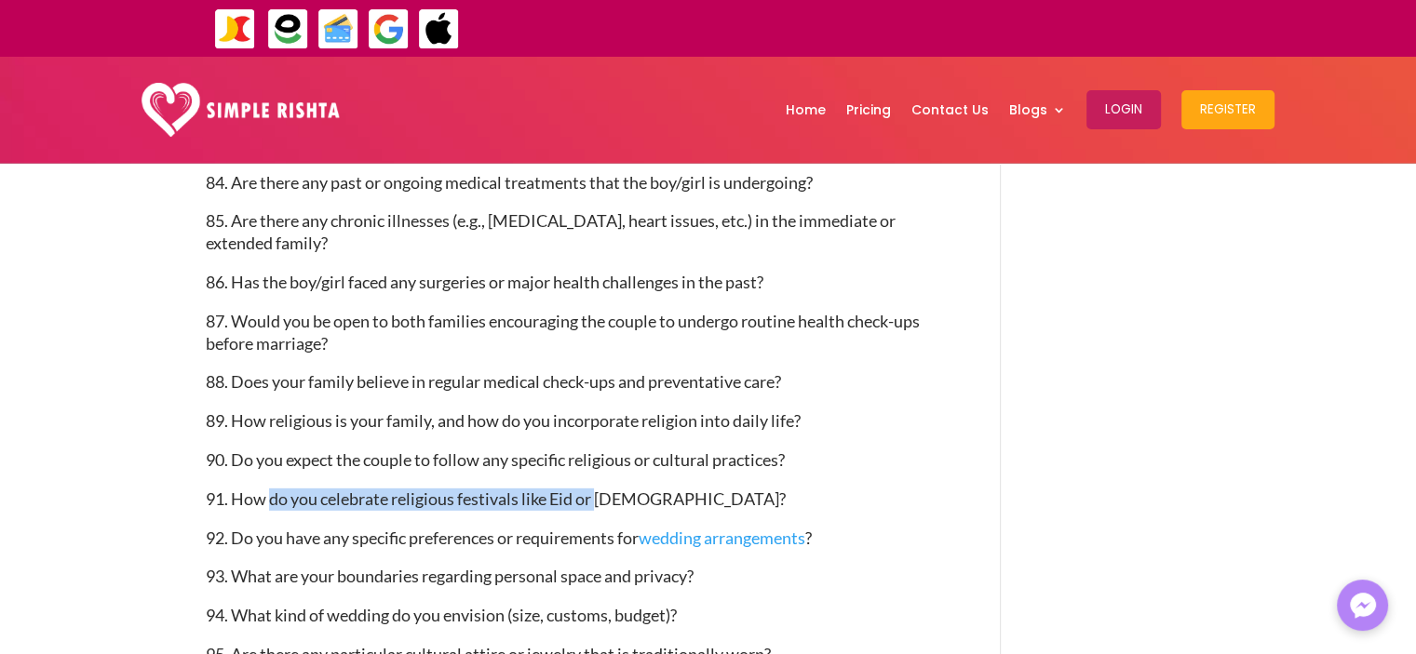
drag, startPoint x: 270, startPoint y: 499, endPoint x: 599, endPoint y: 504, distance: 329.5
click at [599, 504] on span "91. How do you celebrate religious festivals like Eid or [DEMOGRAPHIC_DATA]?" at bounding box center [496, 499] width 580 height 20
click at [594, 502] on span "91. How do you celebrate religious festivals like Eid or [DEMOGRAPHIC_DATA]?" at bounding box center [496, 499] width 580 height 20
drag, startPoint x: 594, startPoint y: 502, endPoint x: 272, endPoint y: 507, distance: 322.1
click at [272, 507] on span "91. How do you celebrate religious festivals like Eid or [DEMOGRAPHIC_DATA]?" at bounding box center [496, 499] width 580 height 20
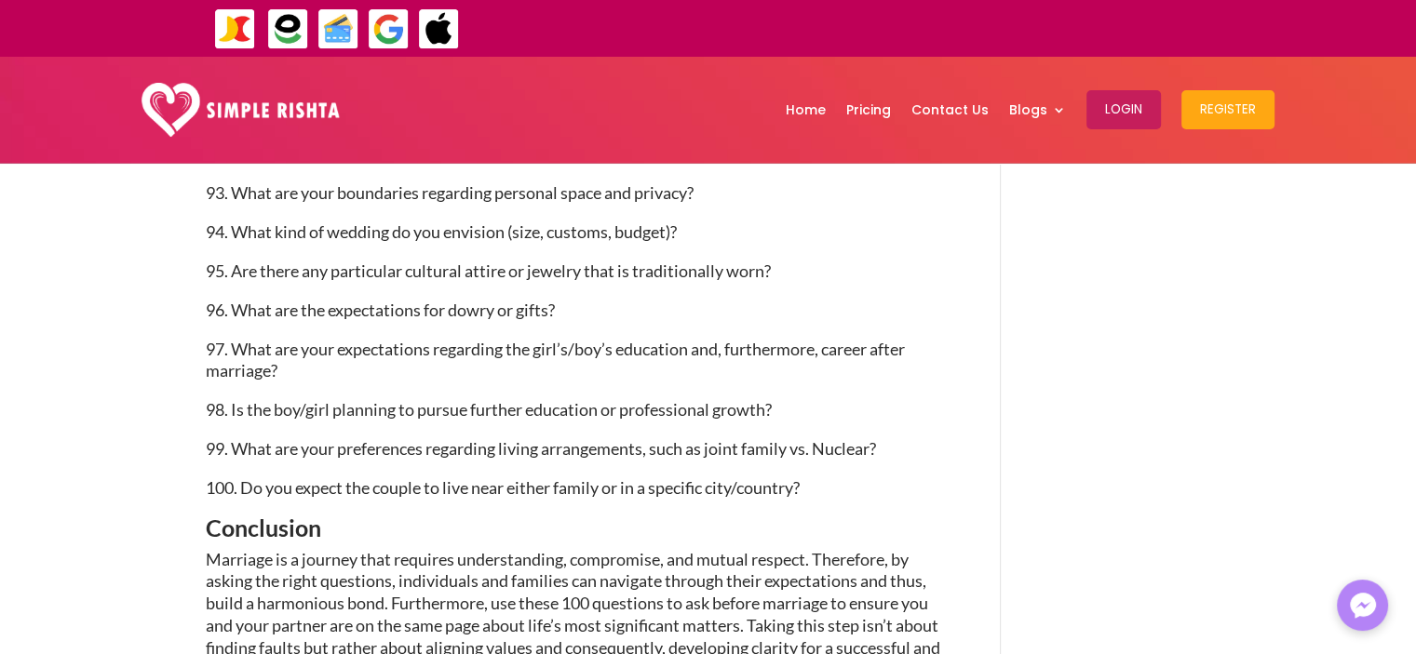
scroll to position [5938, 0]
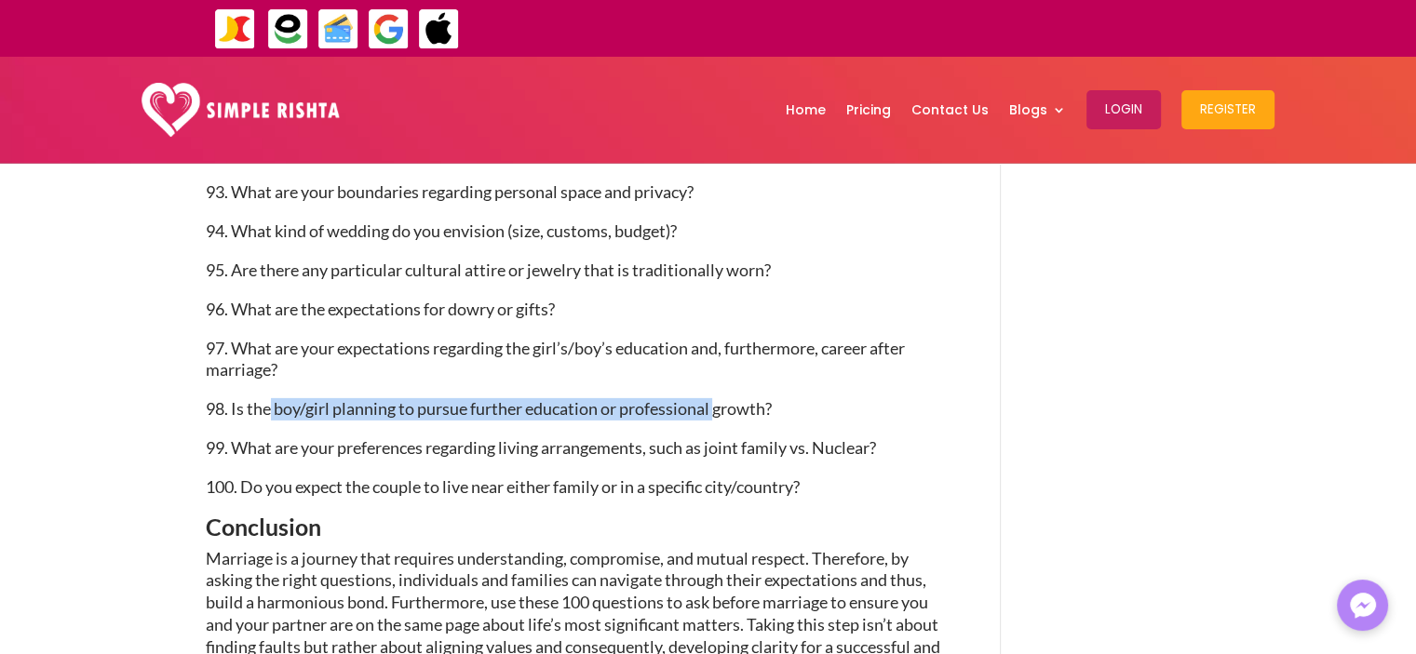
drag, startPoint x: 268, startPoint y: 411, endPoint x: 719, endPoint y: 409, distance: 450.5
click at [719, 409] on span "98. Is the boy/girl planning to pursue further education or professional growth?" at bounding box center [489, 408] width 566 height 20
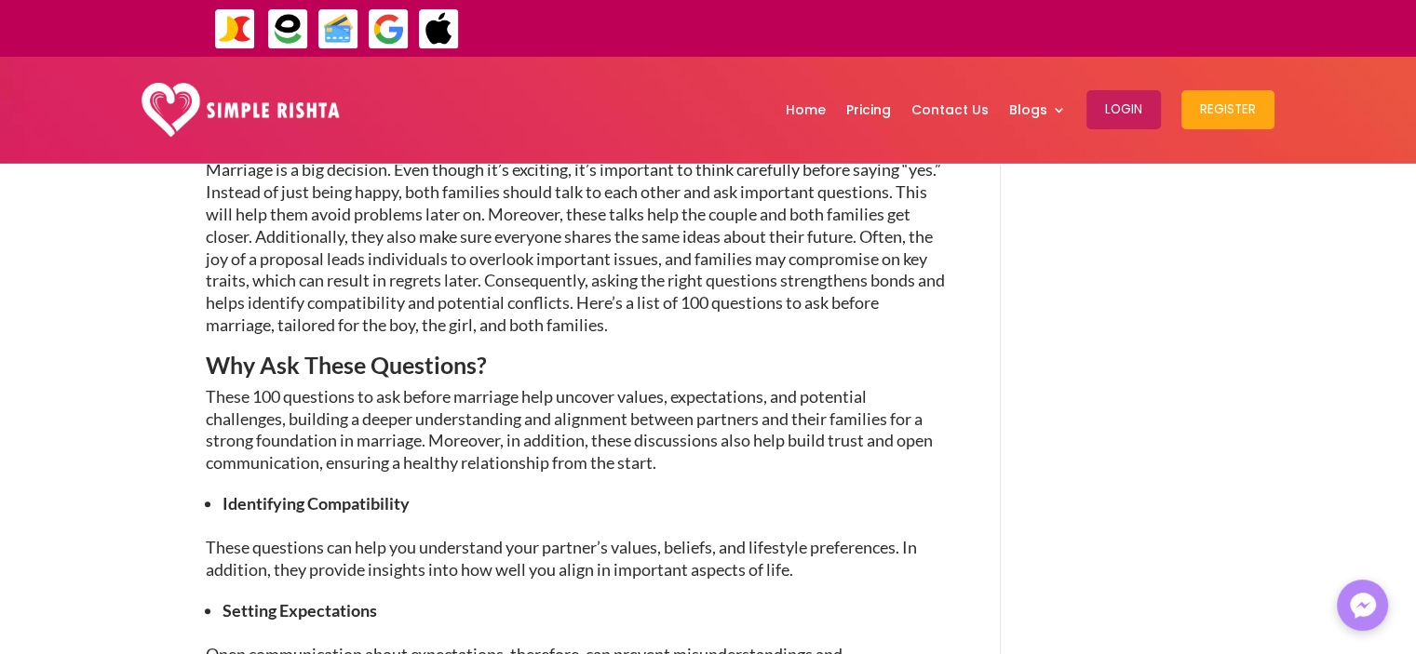
scroll to position [0, 0]
